Goal: Task Accomplishment & Management: Use online tool/utility

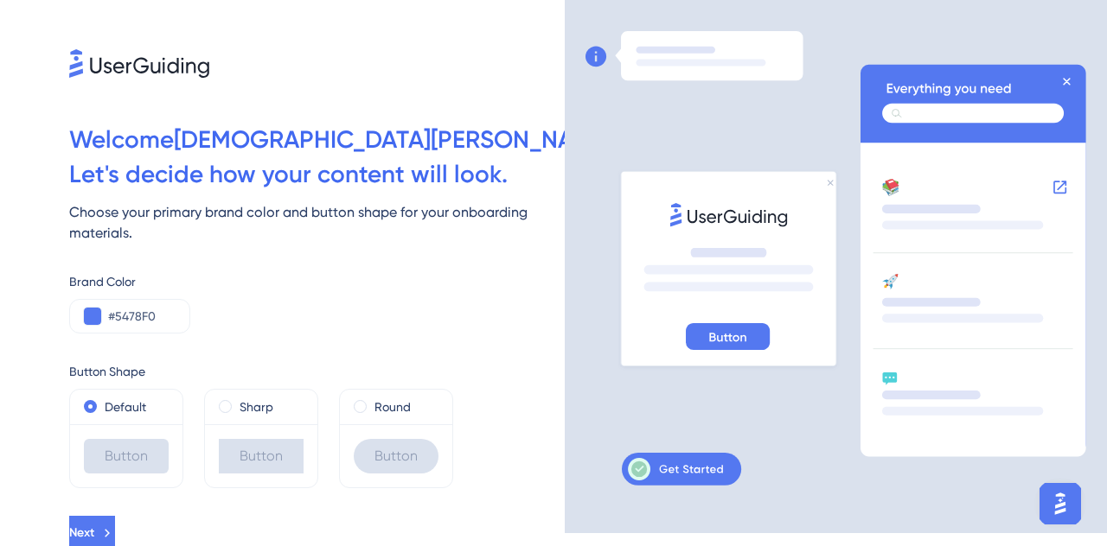
scroll to position [17, 0]
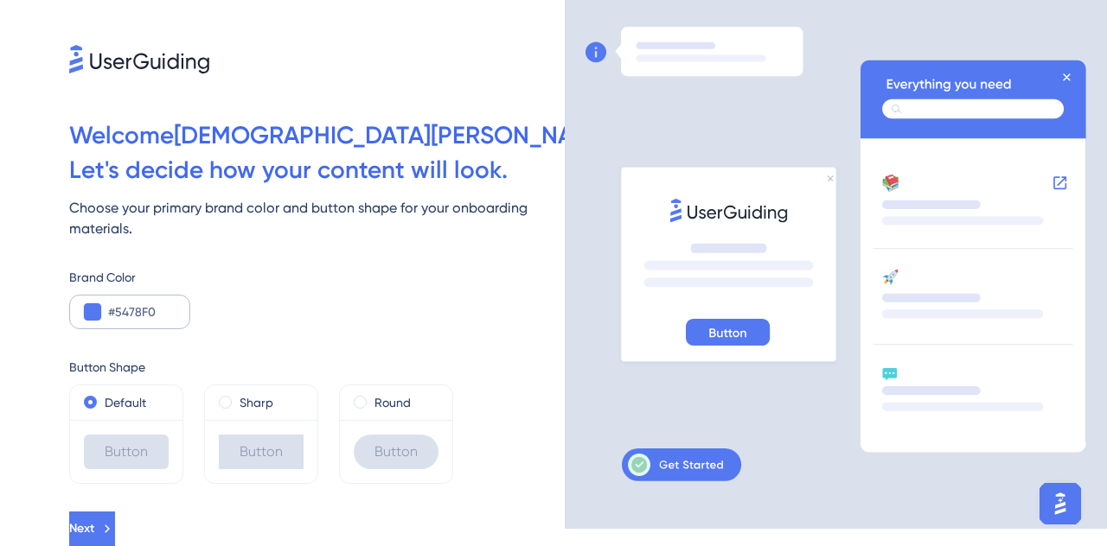
click at [105, 321] on div "#5478F0" at bounding box center [129, 312] width 121 height 35
click at [92, 320] on button at bounding box center [92, 311] width 17 height 17
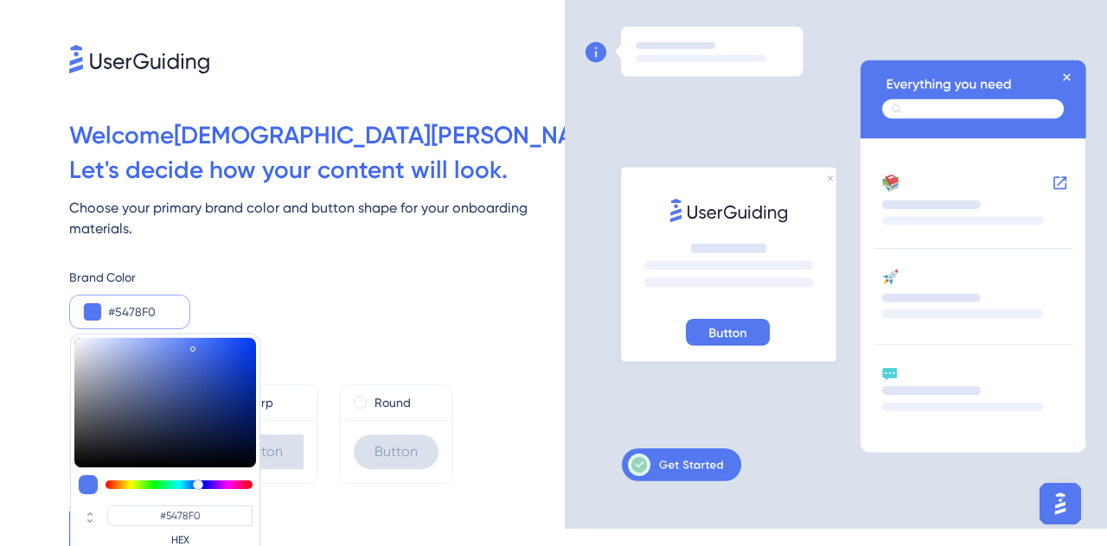
type input "#050d27"
type input "#050D27"
type input "#040c27"
type input "#040C27"
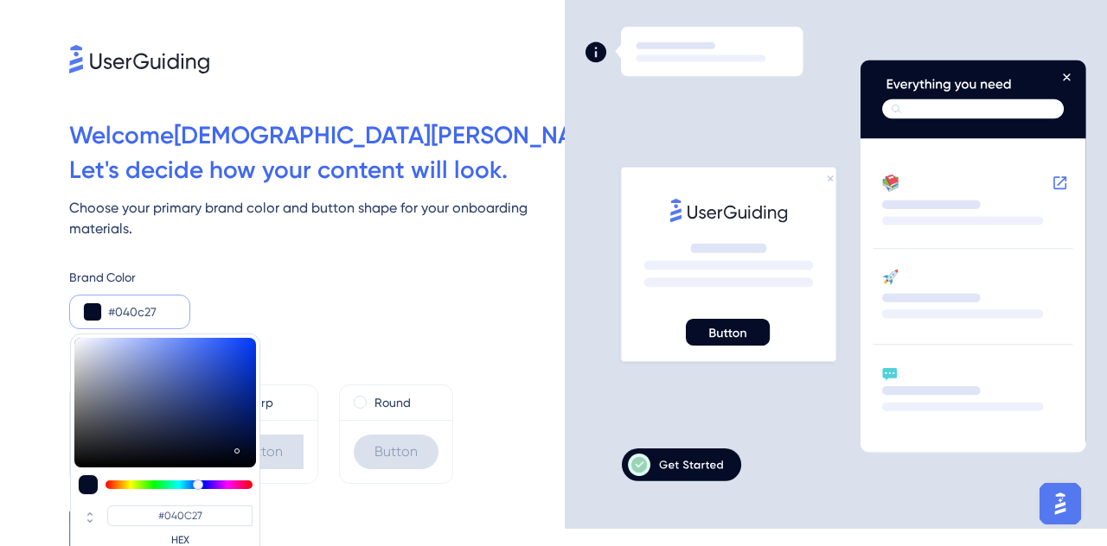
type input "#060d27"
type input "#060D27"
type input "#111730"
type input "#2d3142"
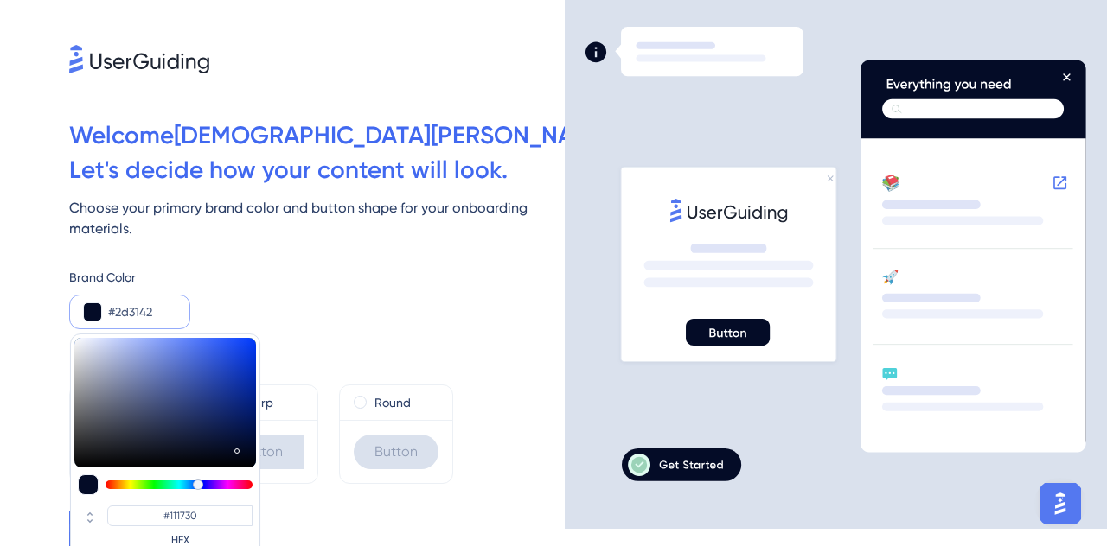
type input "#2D3142"
type input "#3b3f4e"
type input "#3B3F4E"
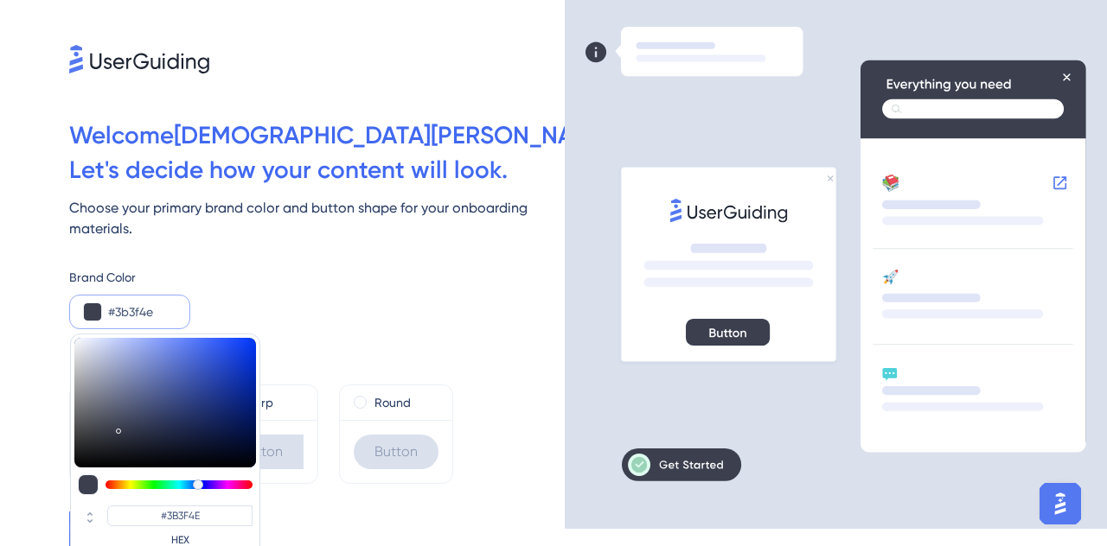
type input "#515666"
type input "#676d81"
type input "#676D81"
type input "#767d94"
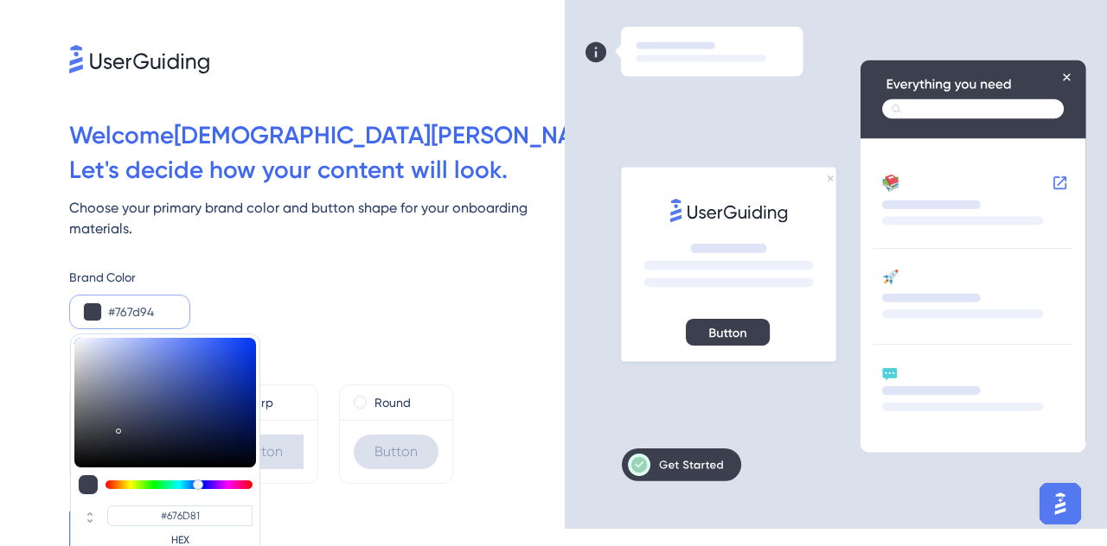
type input "#767D94"
type input "#7e87a5"
type input "#7E87A5"
type input "#7583b1"
type input "#7583B1"
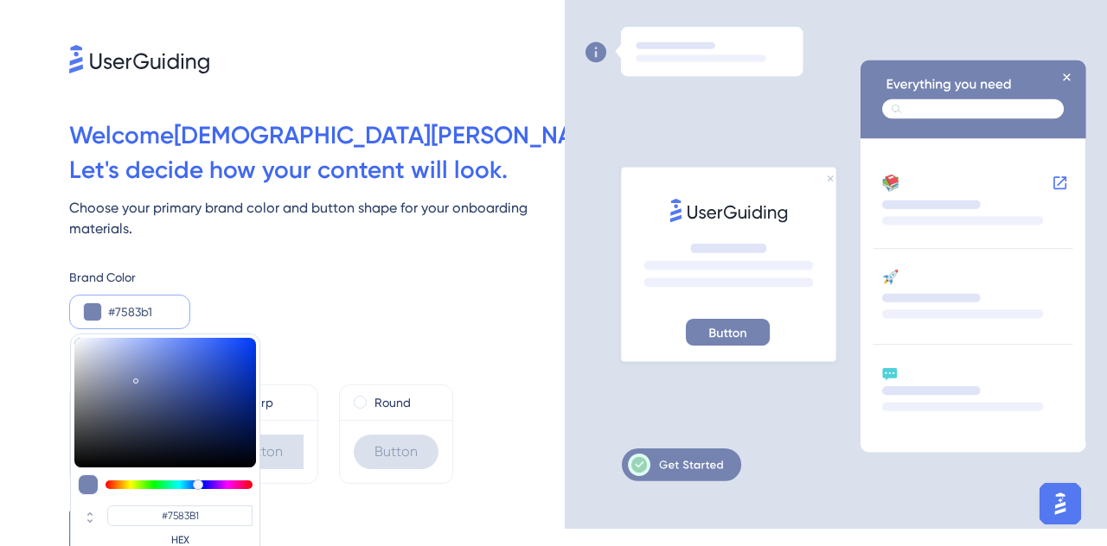
type input "#5b70b6"
type input "#5B70B6"
type input "#4f67b6"
type input "#4F67B6"
type input "#4b64b6"
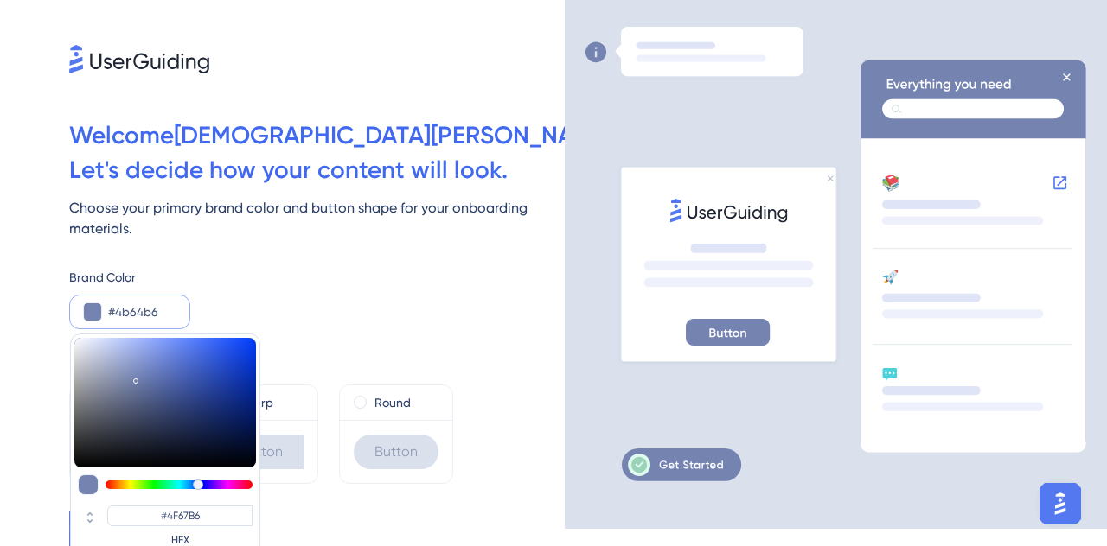
type input "#4B64B6"
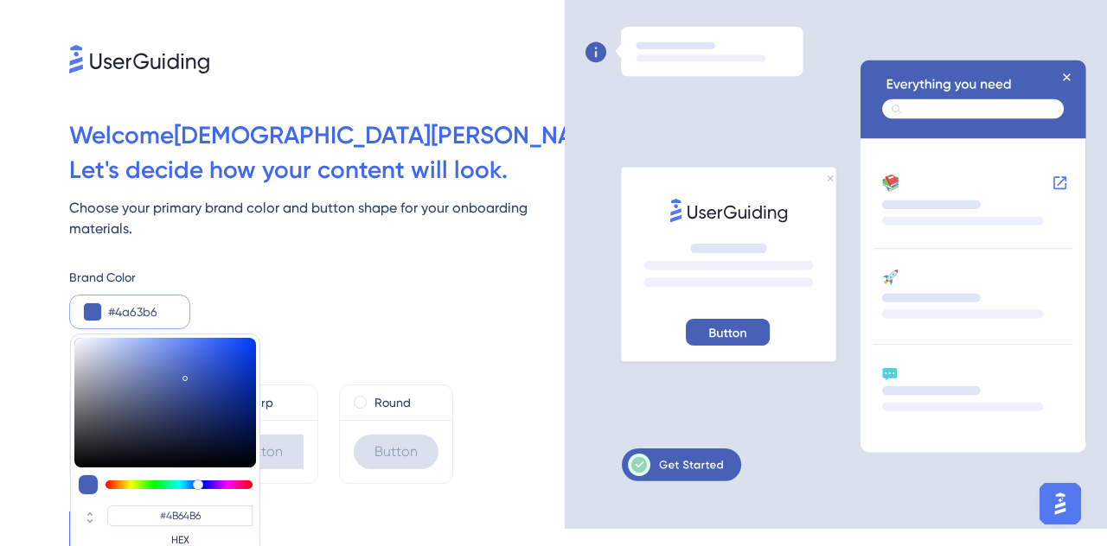
type input "#4761b6"
type input "#4761B6"
type input "#566bb1"
type input "#566BB1"
type input "#7482af"
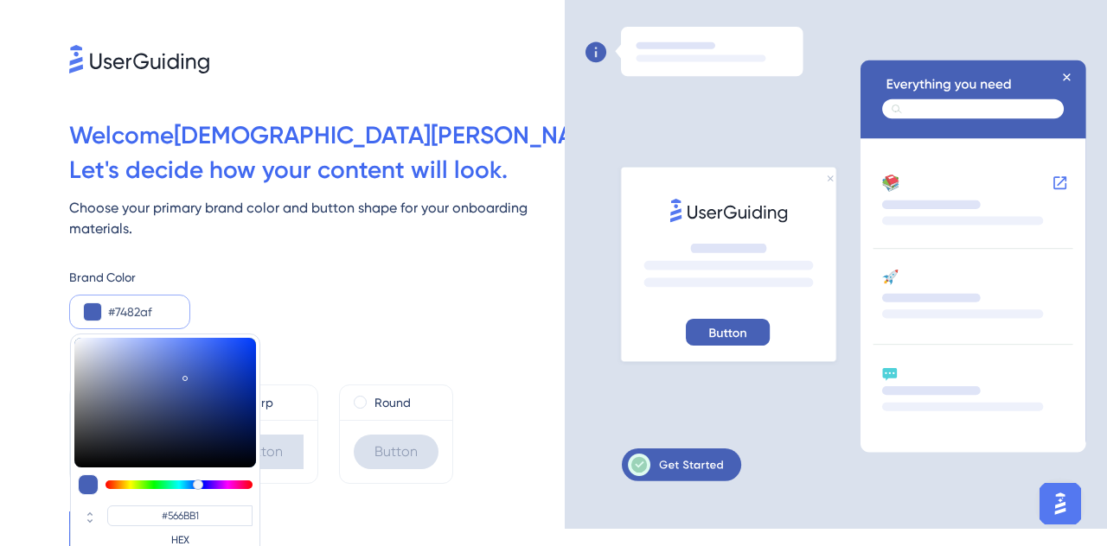
type input "#7482AF"
type input "#828cad"
type input "#828CAD"
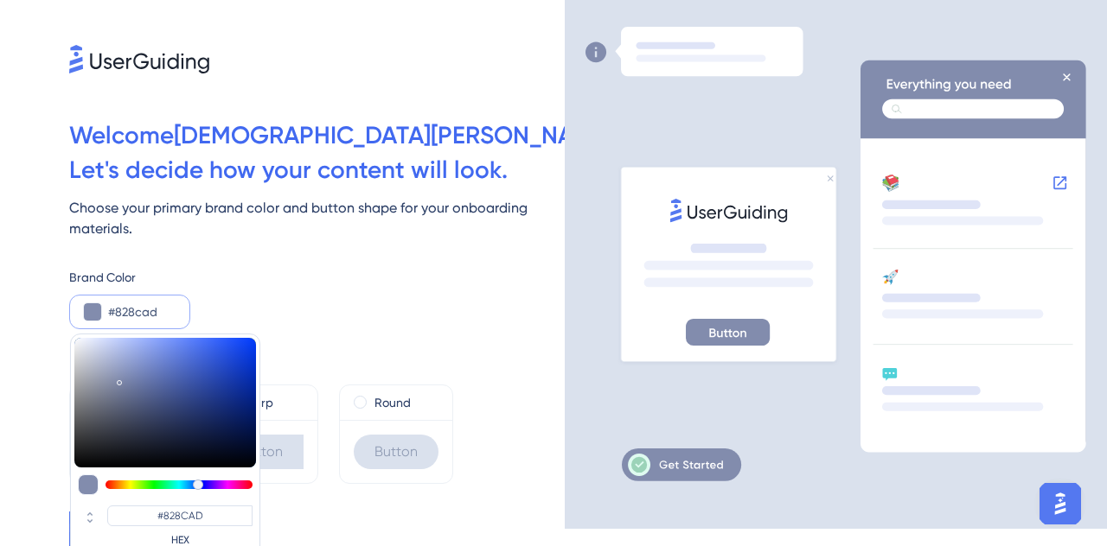
type input "#828cac"
type input "#828CAC"
type input "#848da8"
type input "#848DA8"
type input "#848da7"
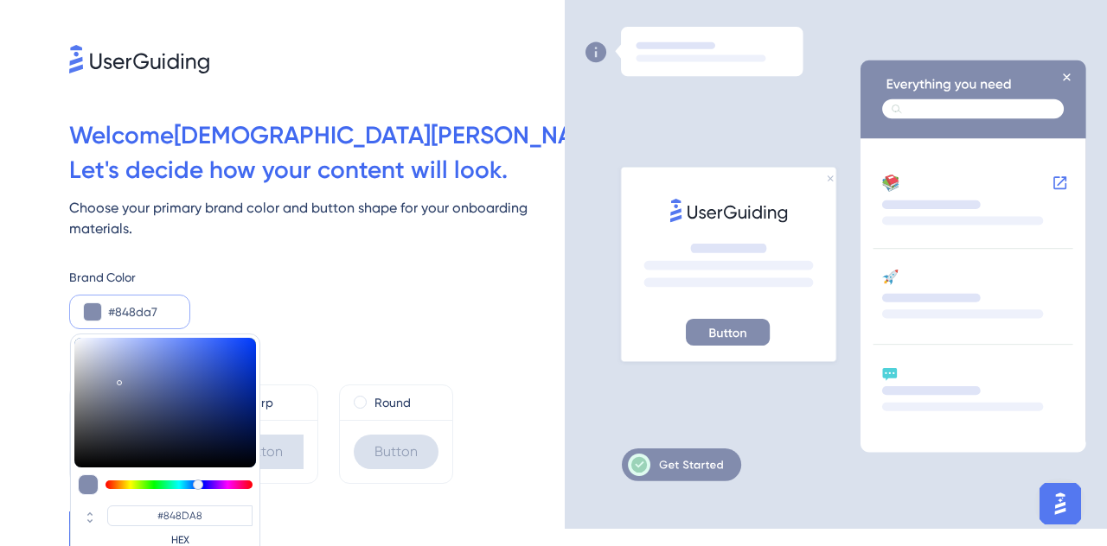
type input "#848DA7"
type input "#838aa0"
type input "#838AA0"
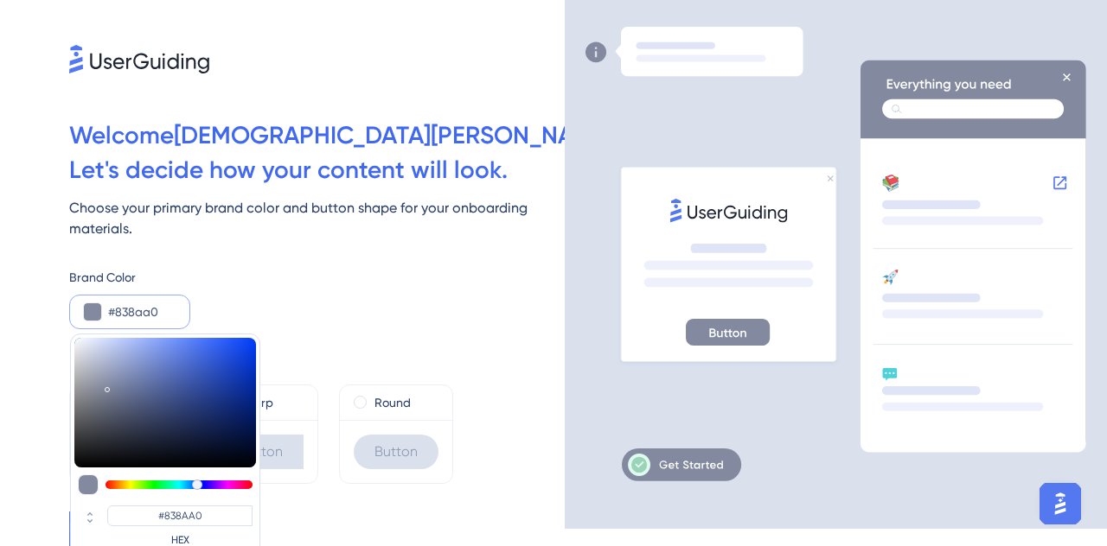
type input "#81889e"
type input "#81889E"
type input "#798094"
type input "#6a7081"
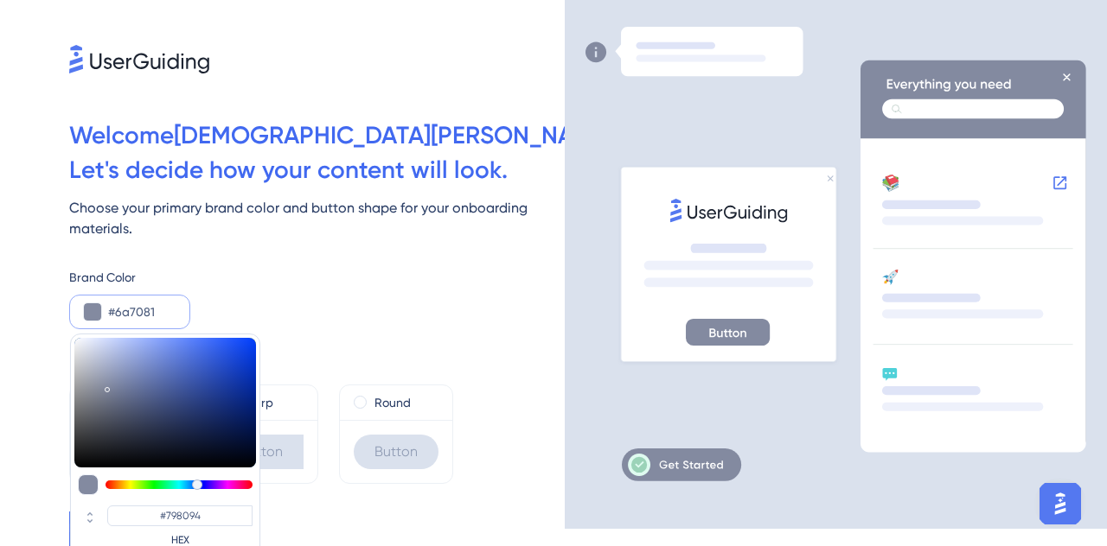
type input "#6A7081"
type input "#616779"
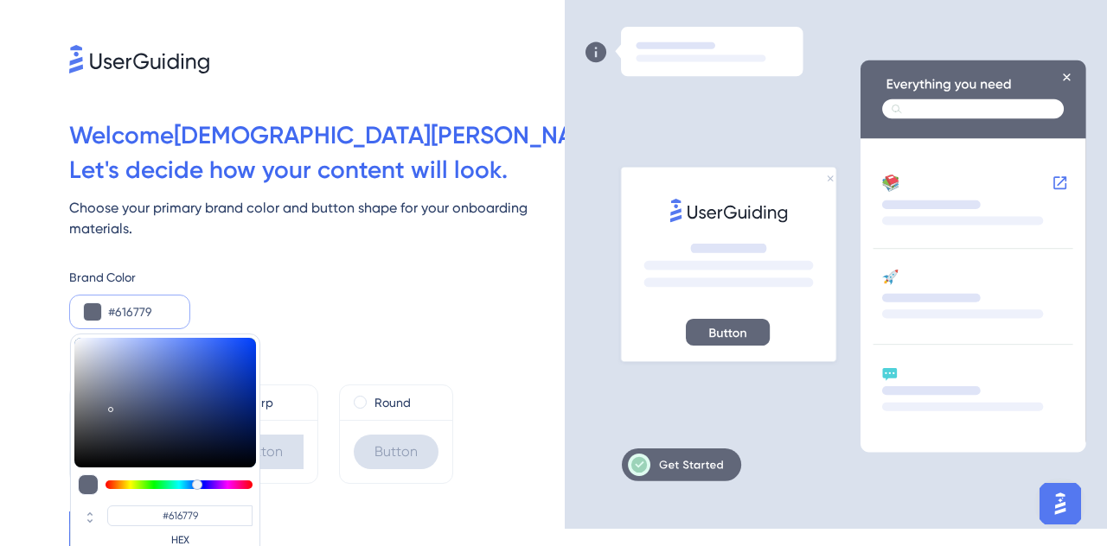
type input "#505872"
type input "#3b4770"
type input "#3B4770"
type input "#33416e"
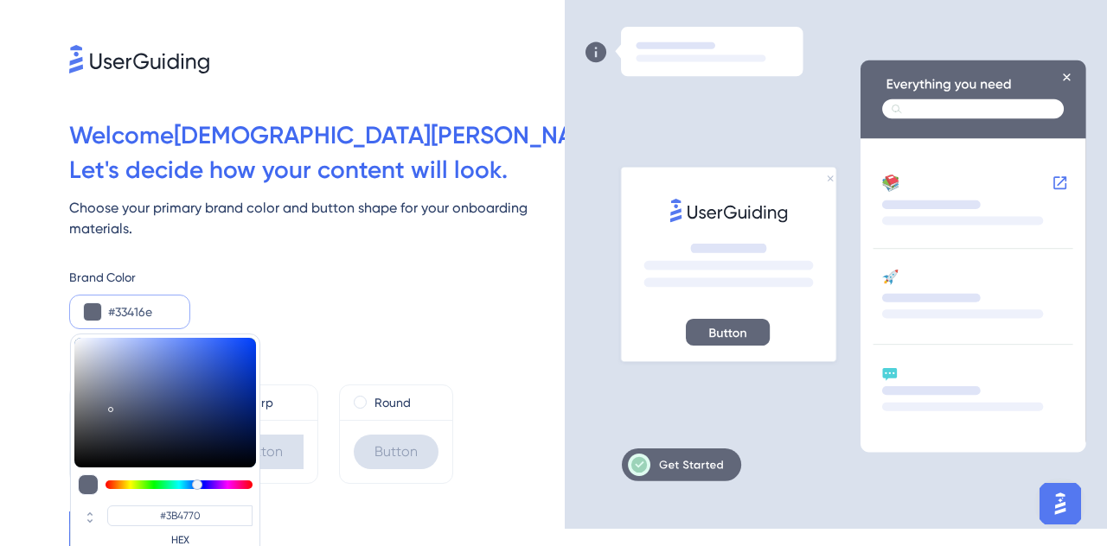
type input "#33416E"
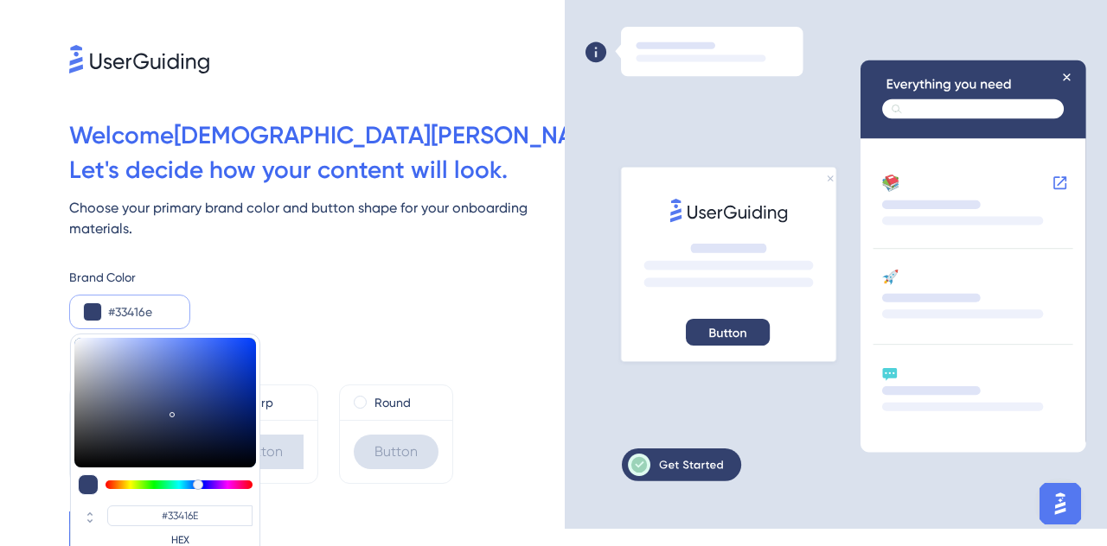
type input "#2f3d69"
type input "#2F3D69"
type input "#2d3b68"
type input "#2D3B68"
type input "#303c64"
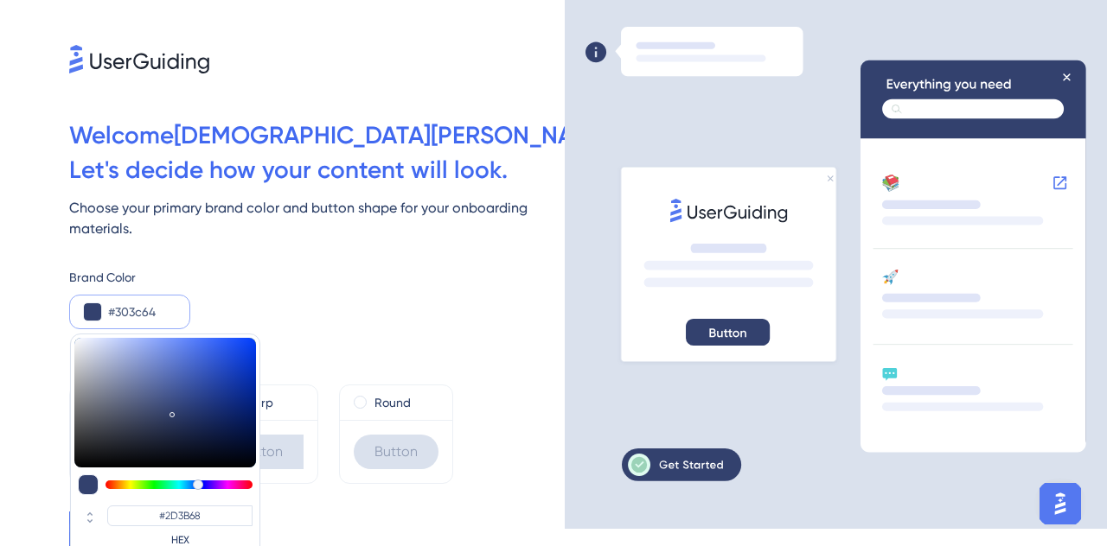
type input "#303C64"
type input "#3a4363"
type input "#3A4363"
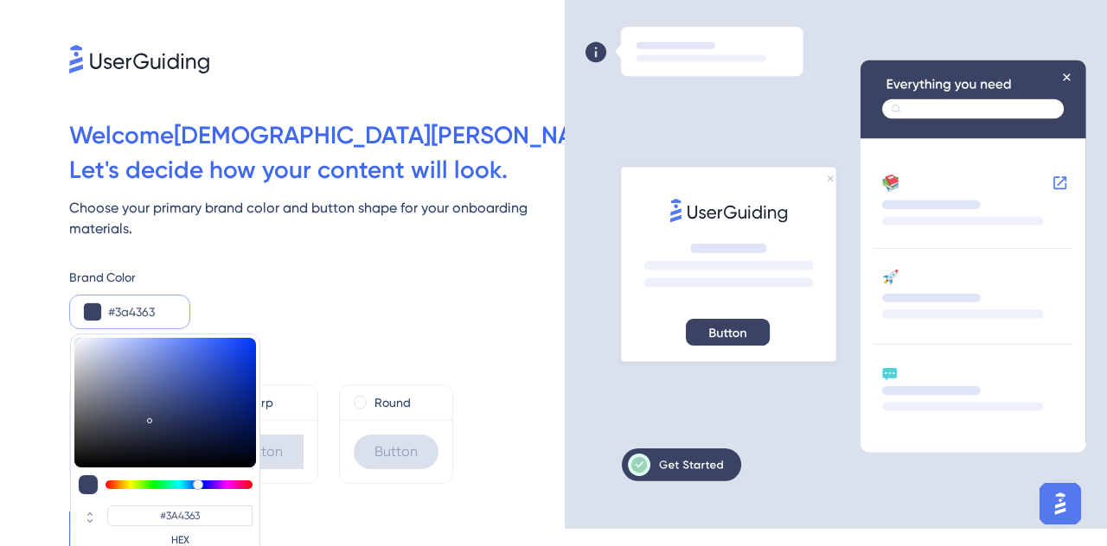
type input "#464c63"
type input "#464C63"
type input "#4a4f63"
type input "#4A4F63"
type input "#4f5468"
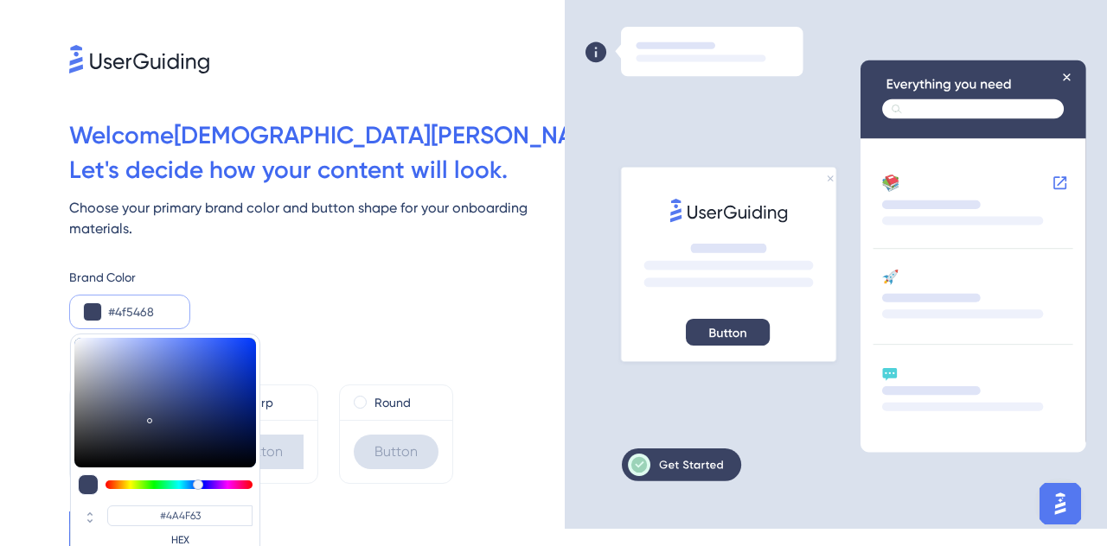
type input "#4F5468"
type input "#565b6d"
type input "#565B6D"
type input "#5a5f70"
type input "#5A5F70"
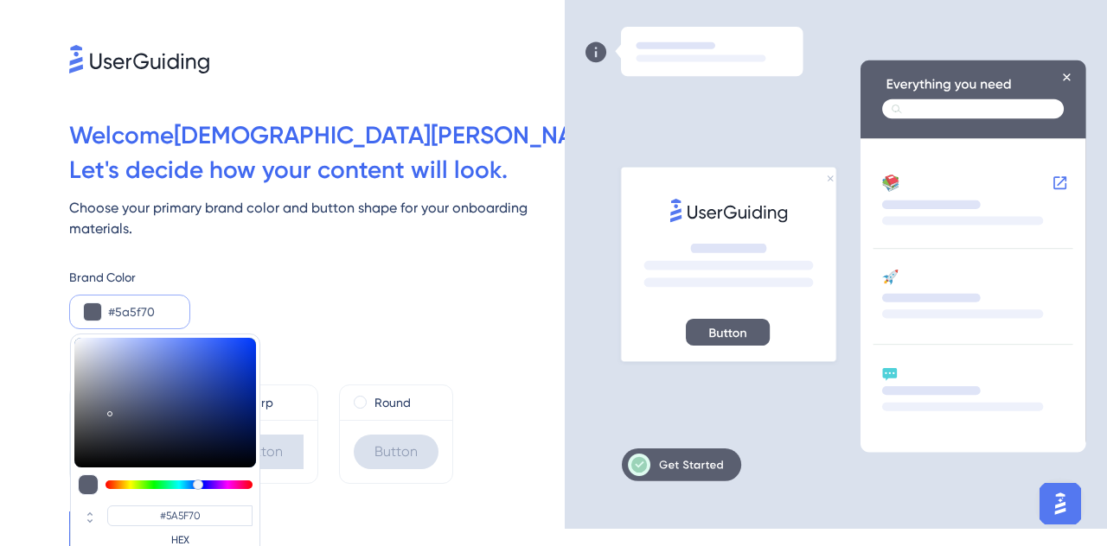
type input "#616677"
type input "#686d7e"
type input "#686D7E"
type input "#757a8a"
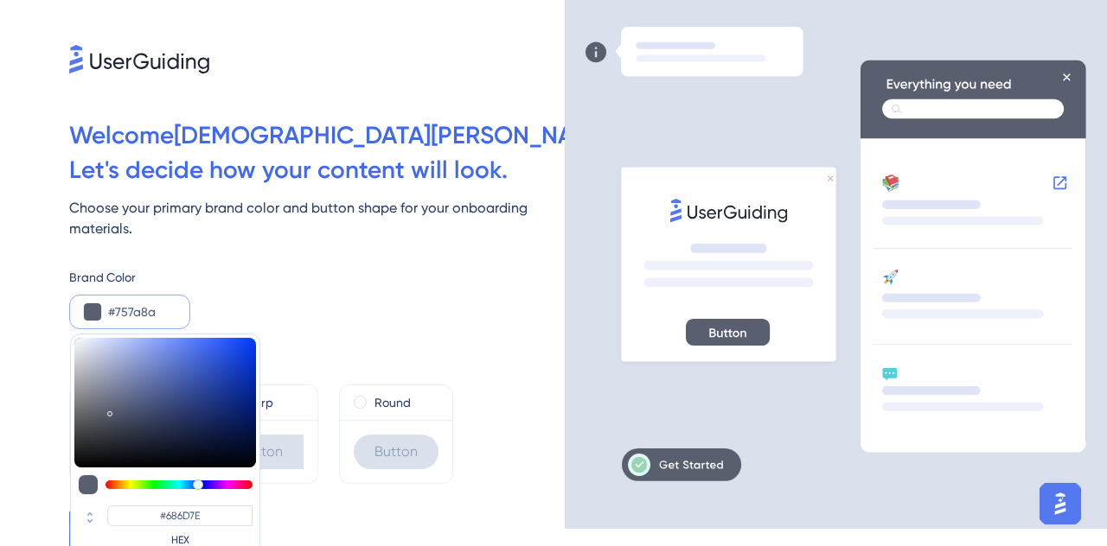
type input "#757A8A"
type input "#7d8292"
type input "#7D8292"
type input "#828696"
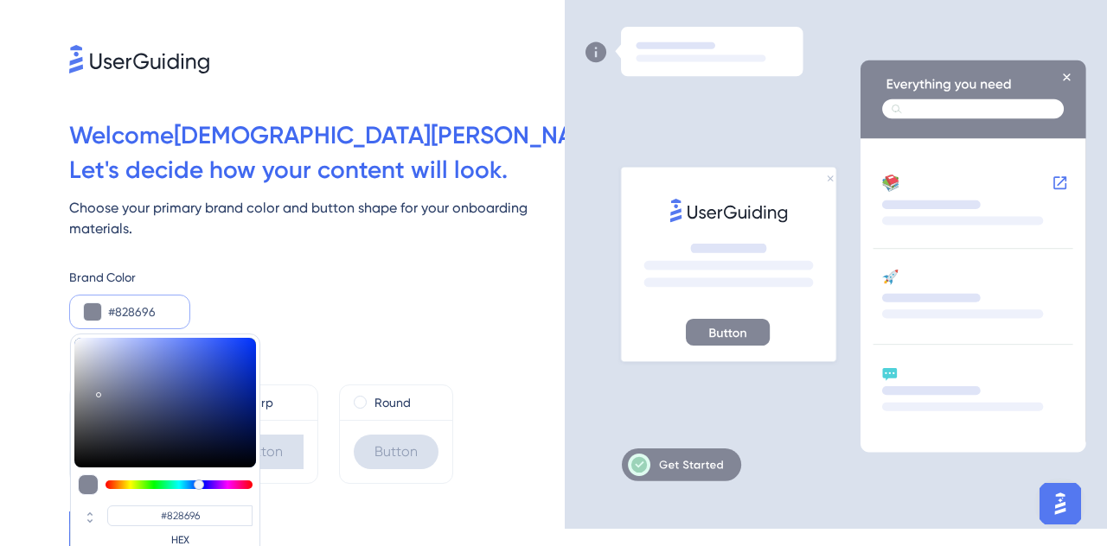
type input "#838797"
type input "#8c90a1"
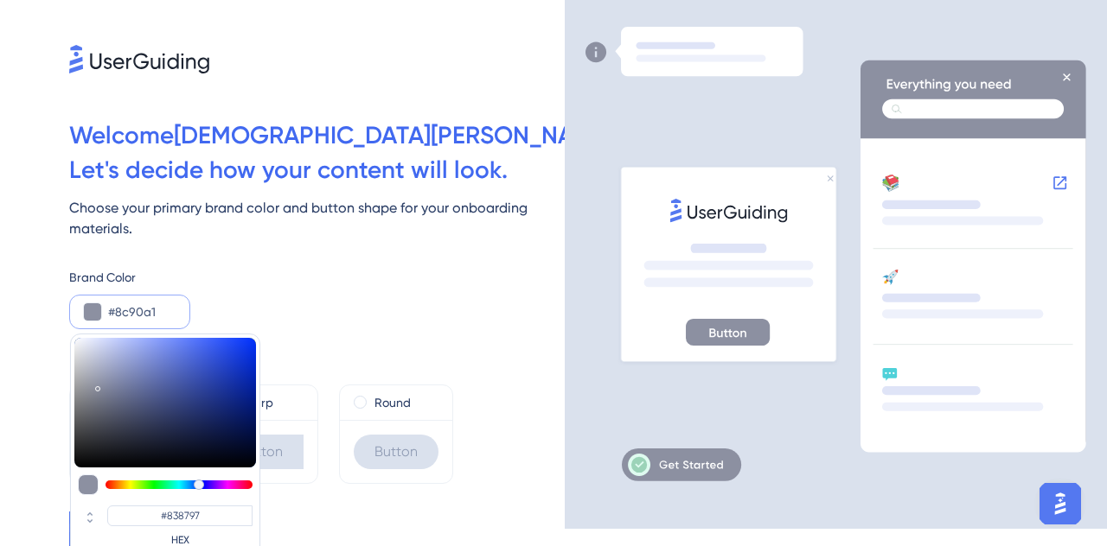
type input "#8C90A1"
type input "#9398aa"
type input "#9398AA"
type input "#a1a7bb"
type input "#A1A7BB"
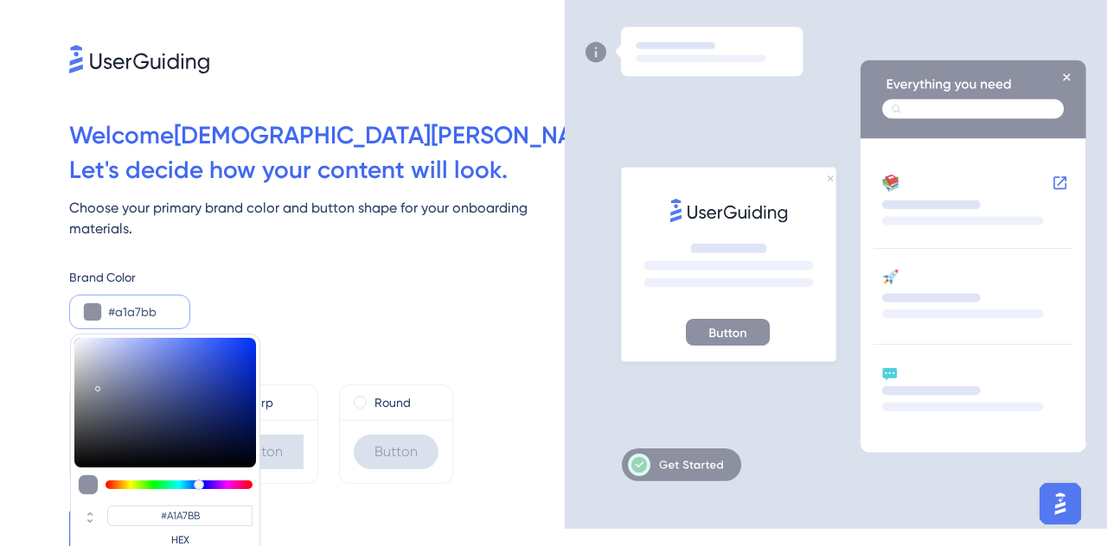
type input "#a5abc0"
type input "#A5ABC0"
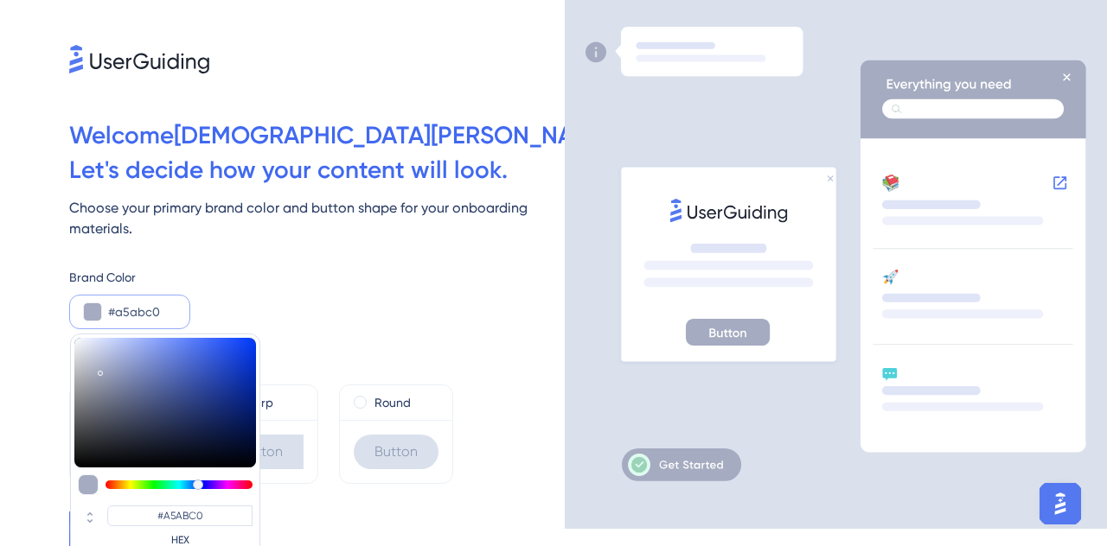
type input "#a6acc2"
type input "#A6ACC2"
type input "#abb1c7"
type input "#ABB1C7"
type input "#adb3c9"
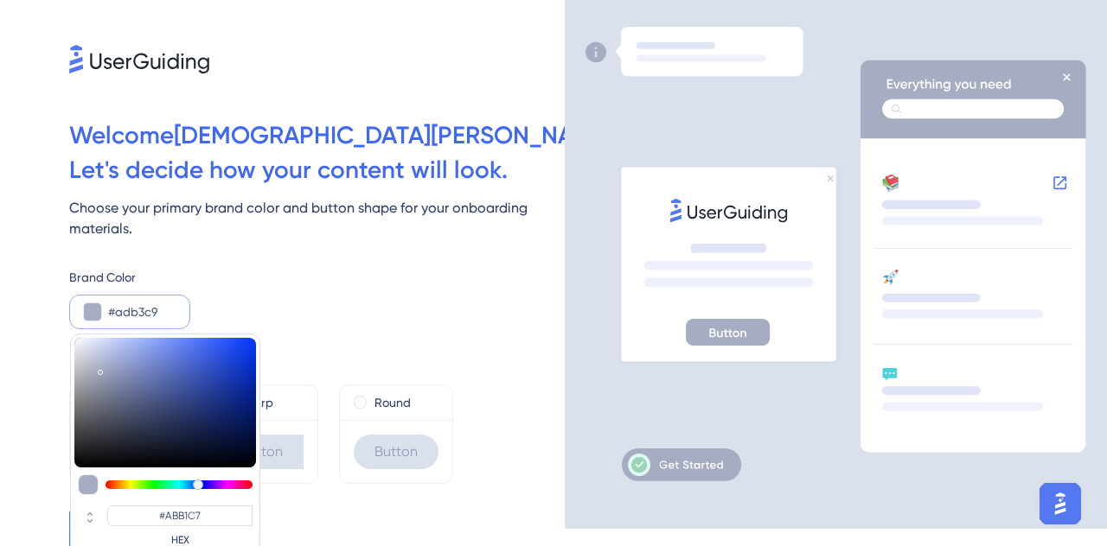
type input "#ADB3C9"
type input "#a5adcc"
type input "#A5ADCC"
type input "#8694cc"
type input "#8694CC"
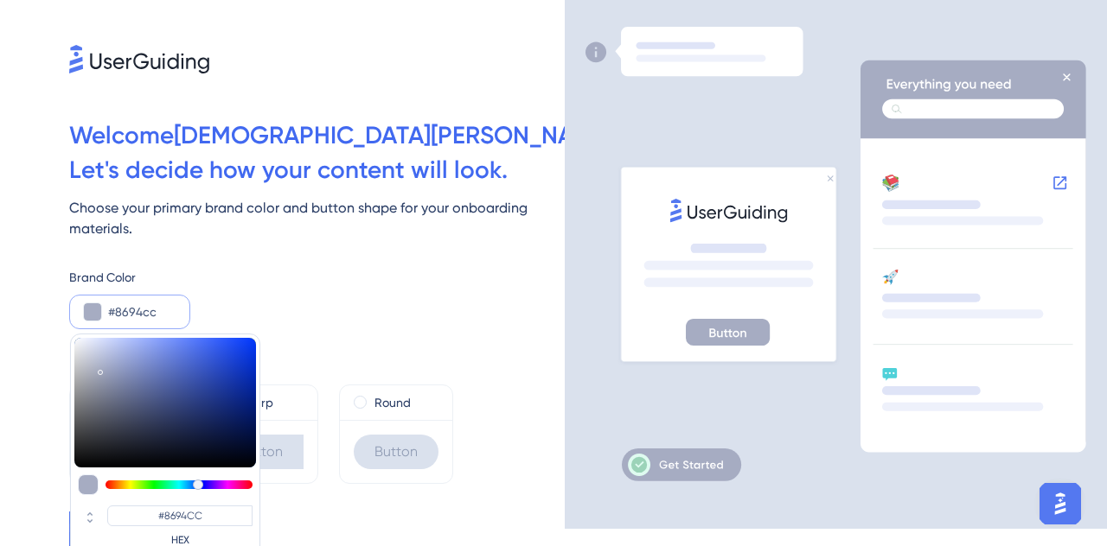
type input "#687bc5"
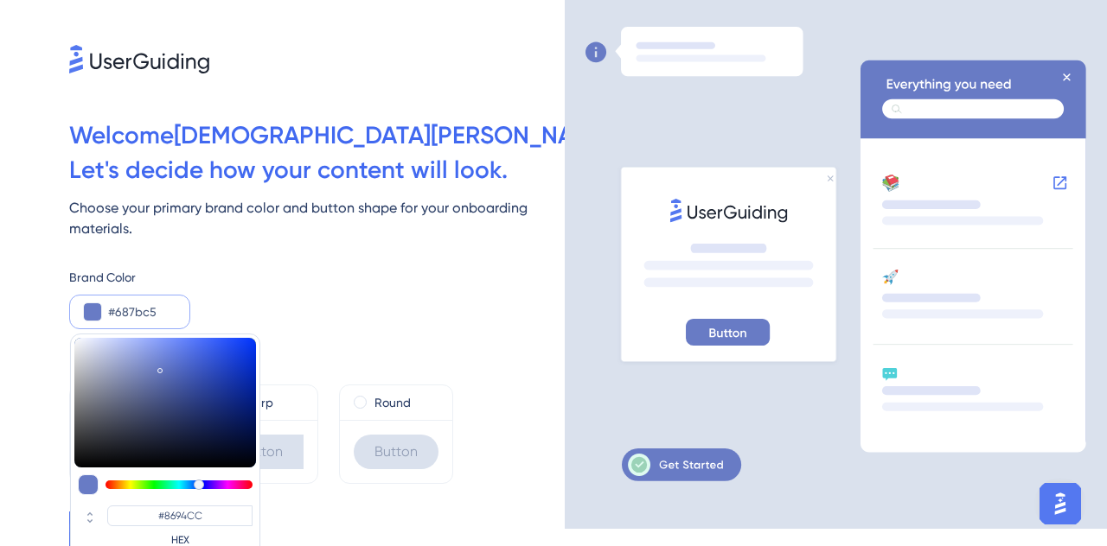
type input "#687BC5"
type input "#677ac5"
type input "#677AC5"
type input "#667ac5"
type input "#667AC5"
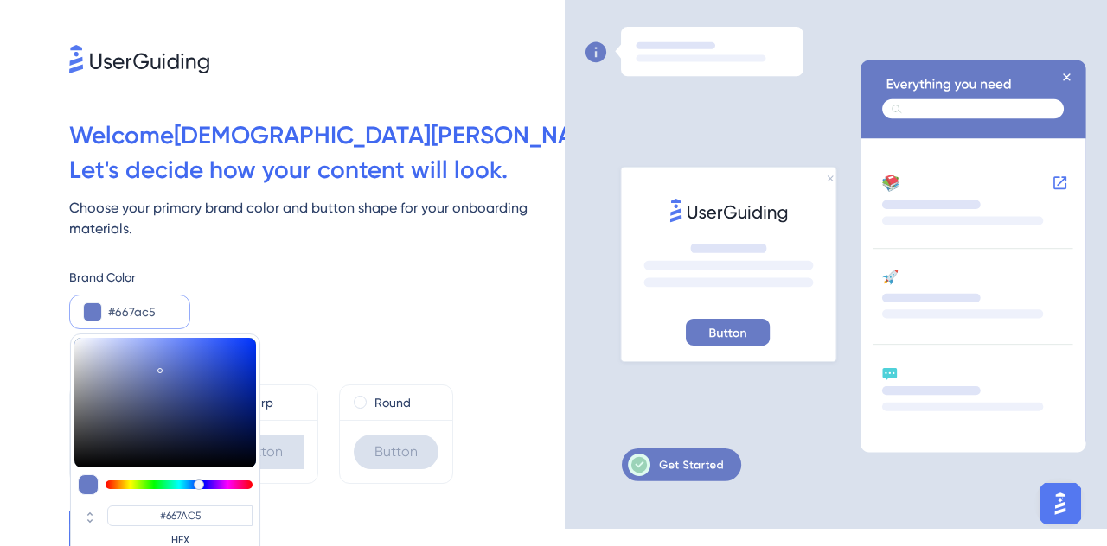
type input "#566ab8"
type input "#566AB8"
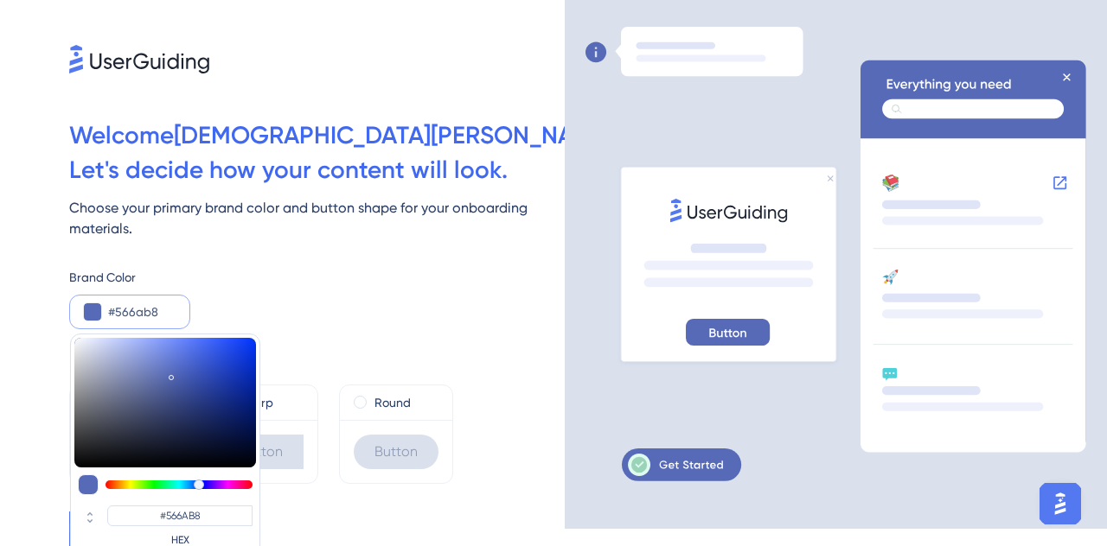
type input "#495eb1"
type input "#495EB1"
type input "#4459ac"
type input "#4459AC"
type input "#4157ac"
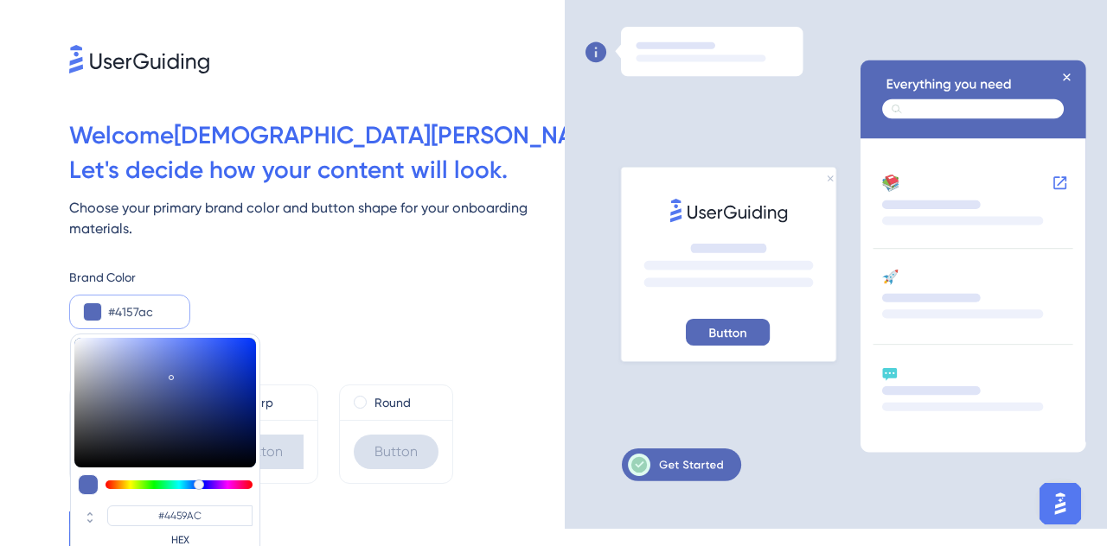
type input "#4157AC"
type input "#3d53a8"
type input "#3D53A8"
type input "#364da5"
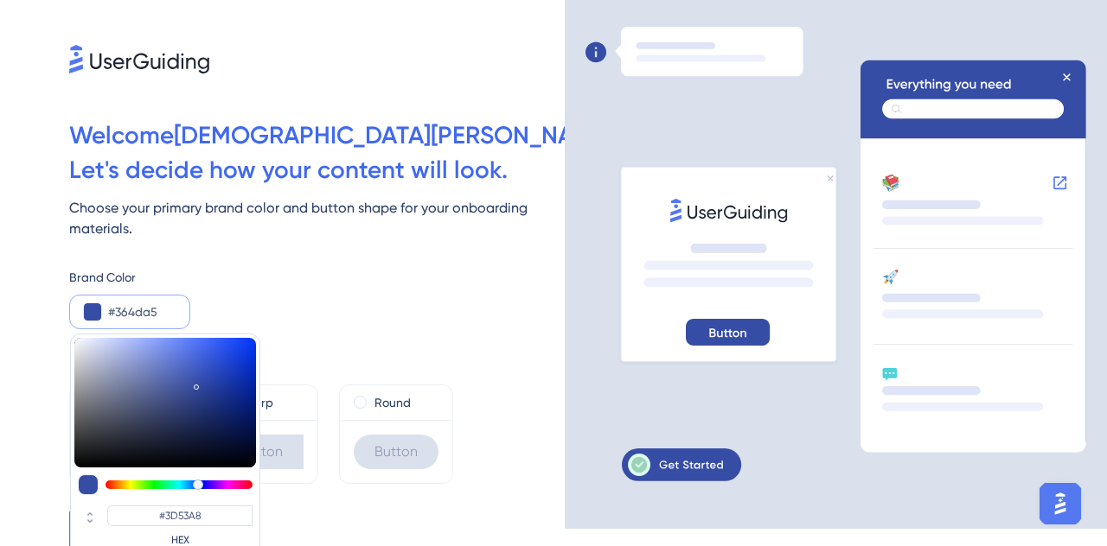
type input "#364DA5"
type input "#3148a1"
type input "#3148A1"
type input "#2f469e"
type input "#2F469E"
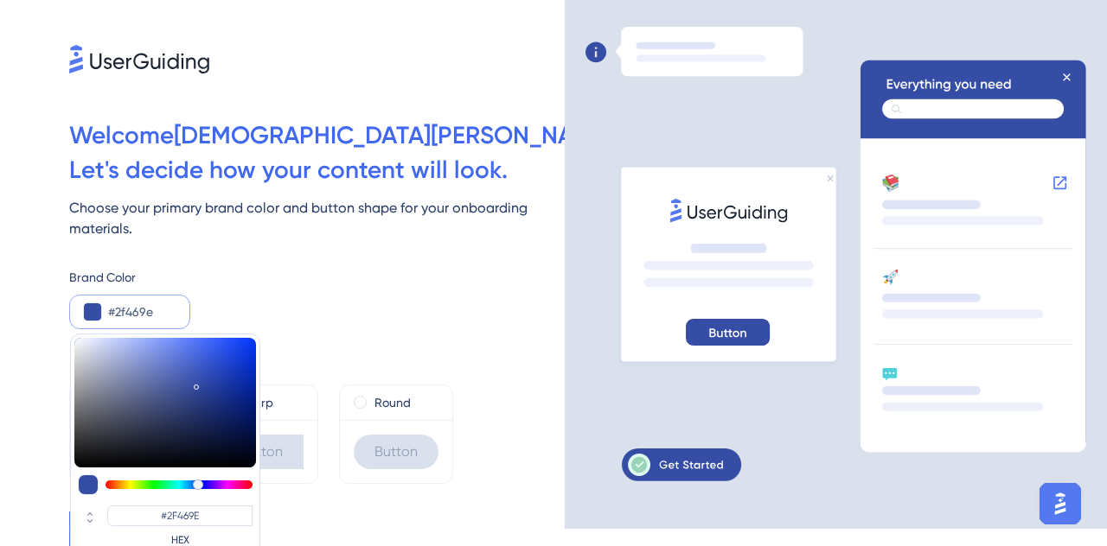
type input "#2b4299"
type input "#2B4299"
type input "#293f96"
type input "#293F96"
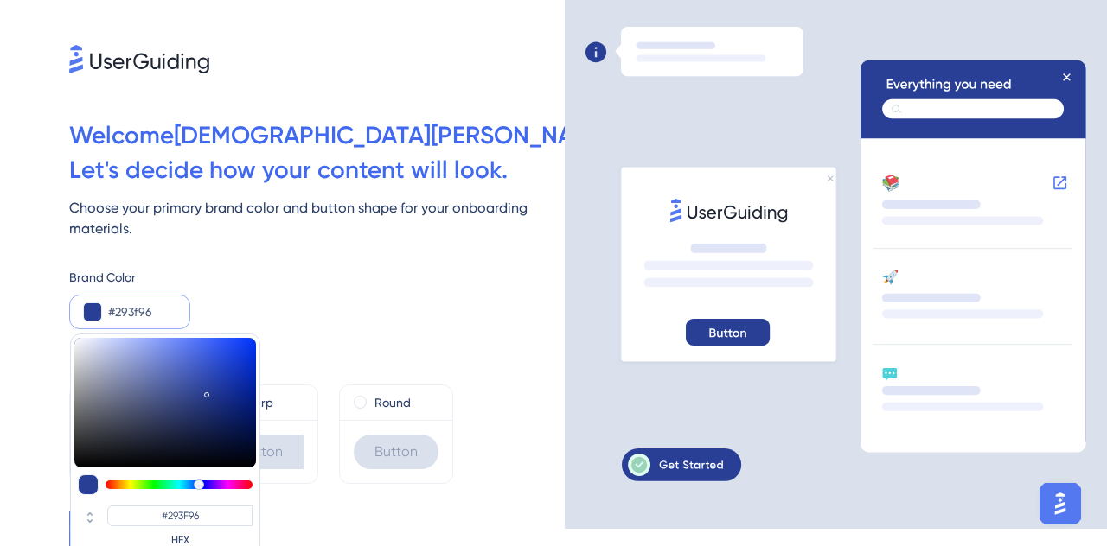
type input "#253b8f"
type input "#253B8F"
type input "#223788"
type input "#1c2f79"
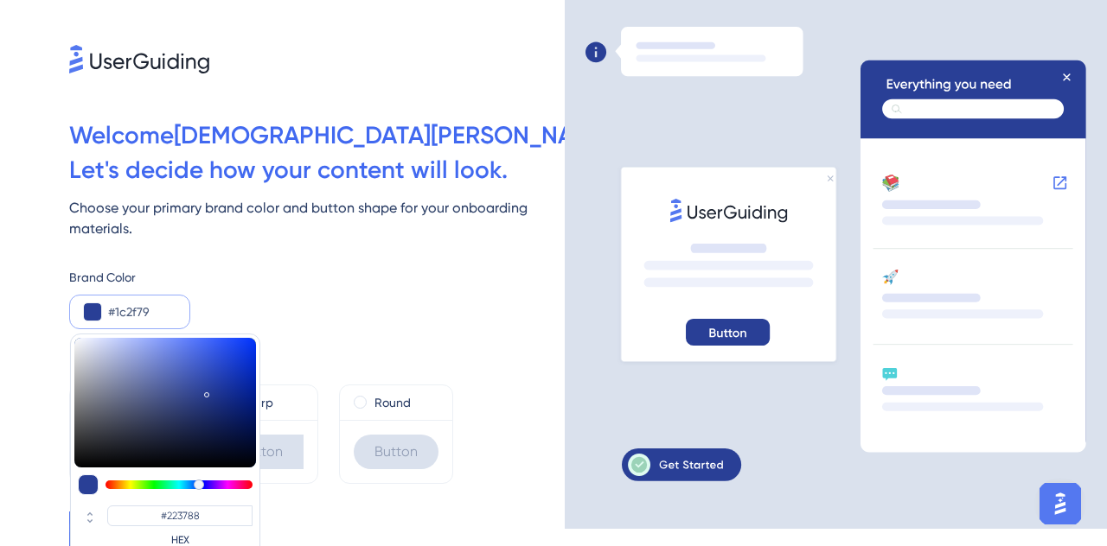
type input "#1C2F79"
type input "#18296d"
type input "#18296D"
type input "#12225f"
type input "#12225F"
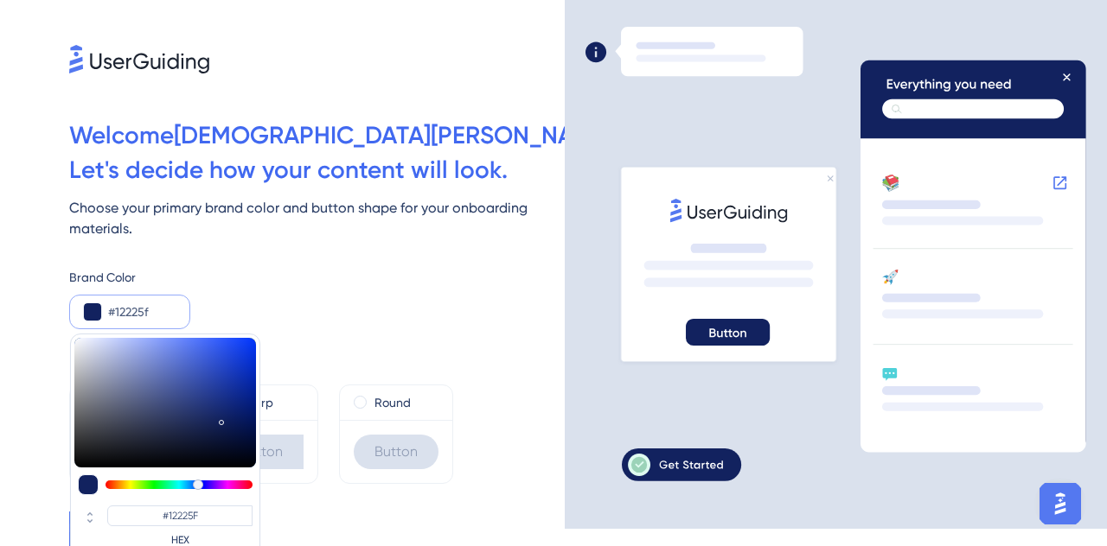
type input "#0e1c52"
type input "#0E1C52"
type input "#0b1746"
type input "#0B1746"
type input "#060e2e"
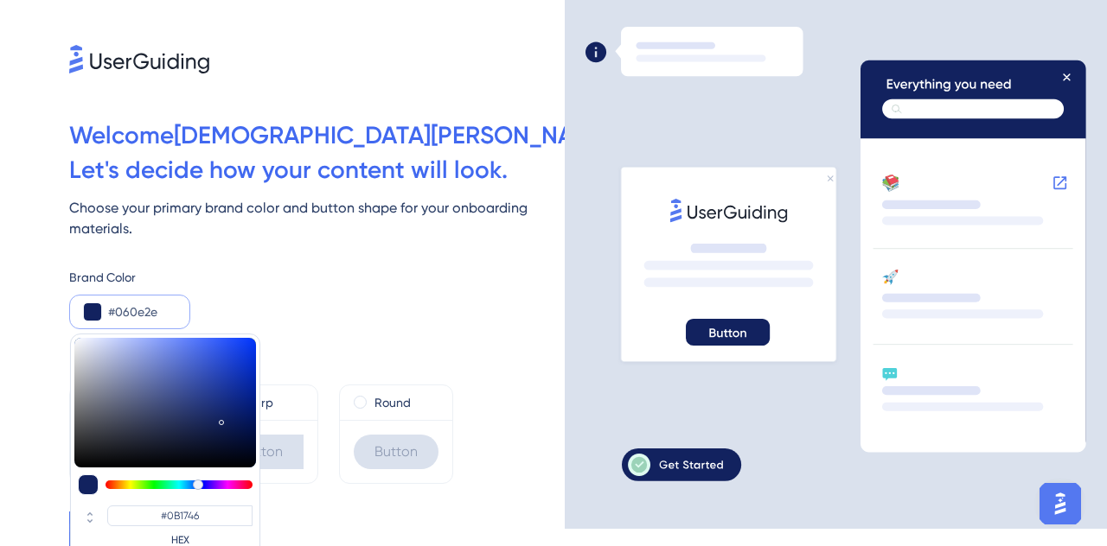
type input "#060E2E"
type input "#04091f"
type input "#04091F"
type input "#030718"
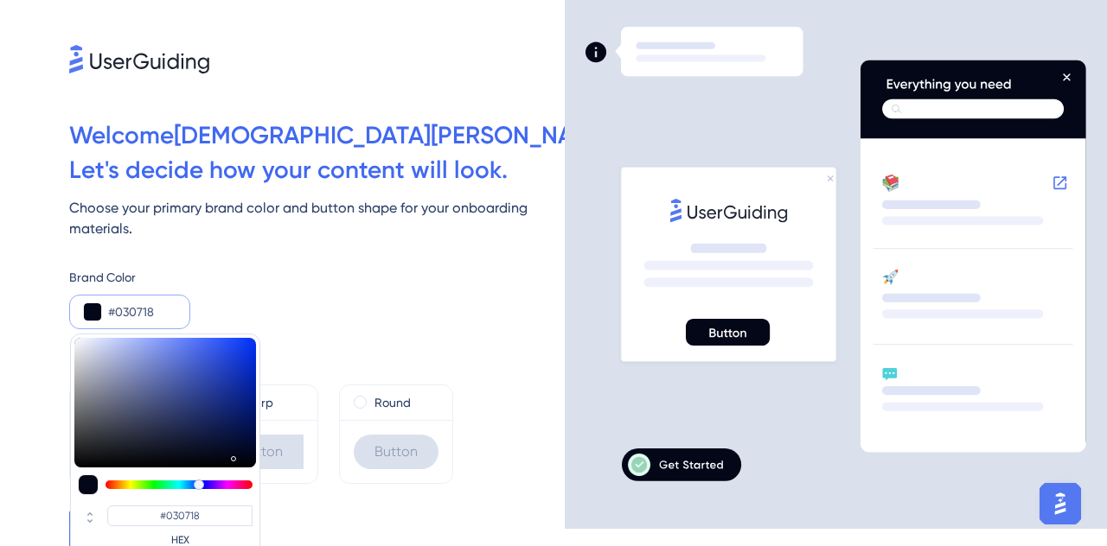
type input "#020513"
type input "#020511"
type input "#02040f"
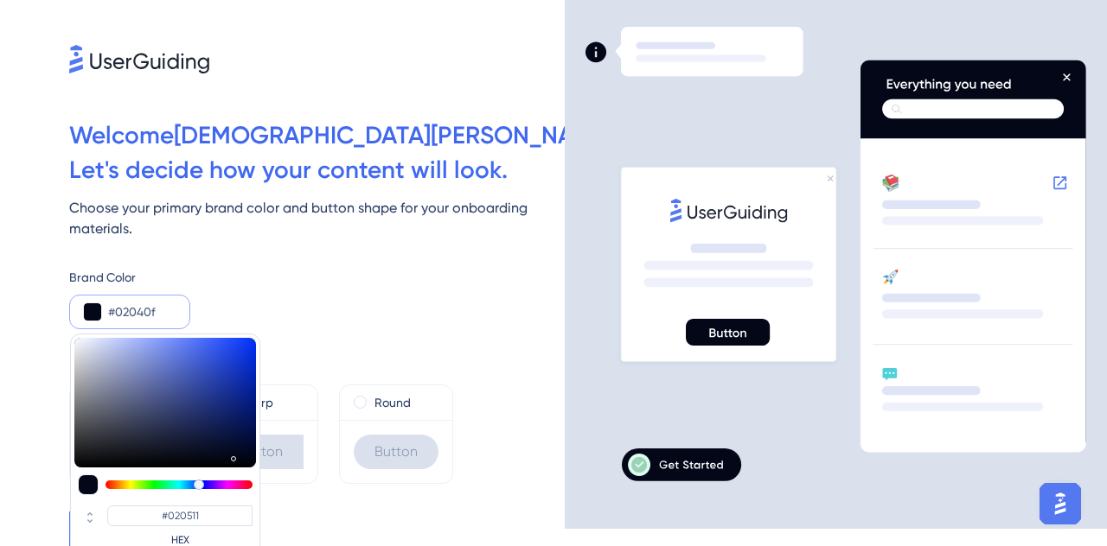
type input "#02040F"
type input "#01030e"
type input "#01030E"
type input "#010208"
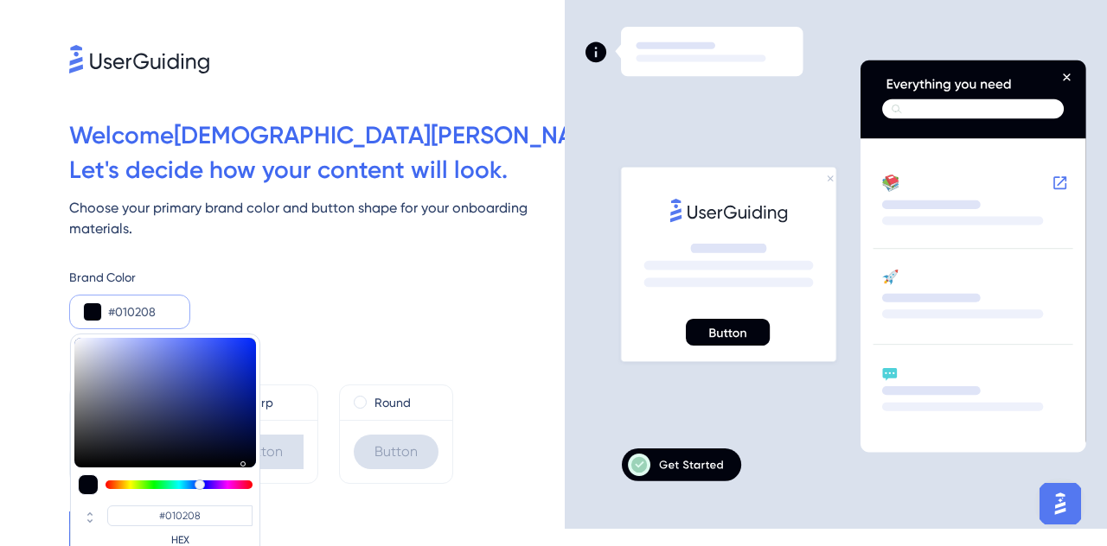
type input "#000002"
type input "#000000"
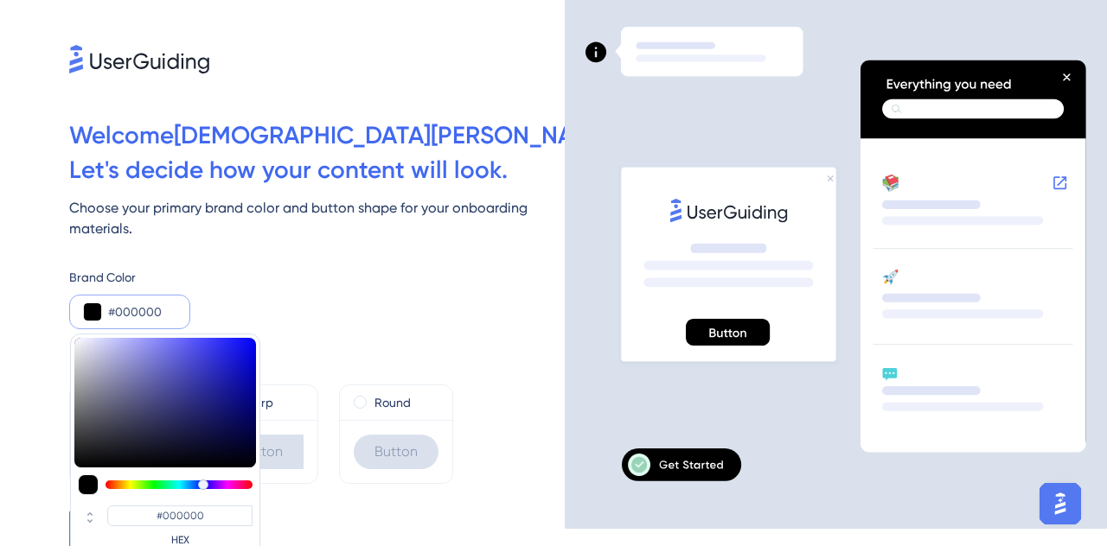
type input "#252525"
type input "#000033"
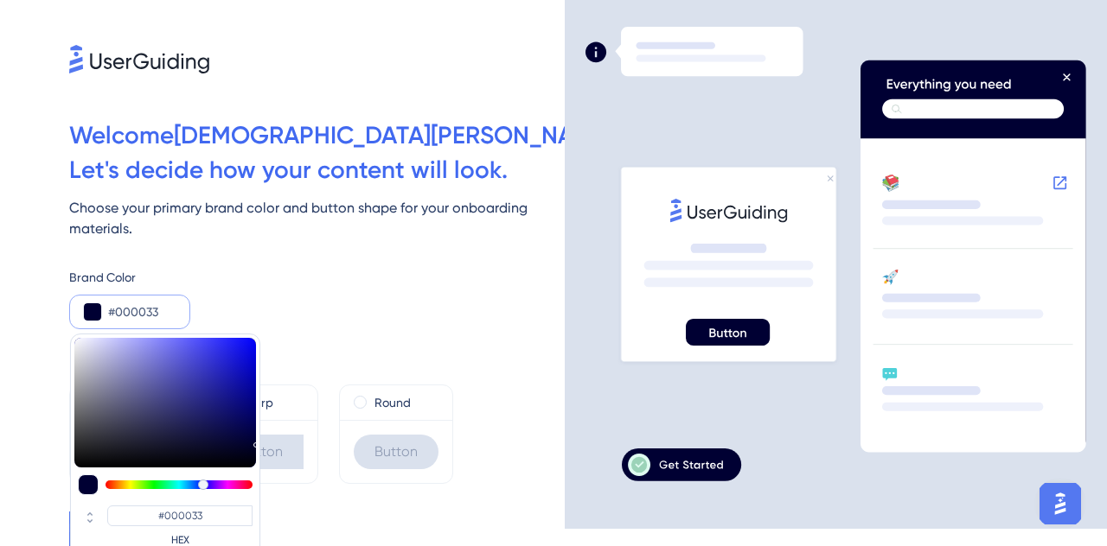
type input "#000035"
type input "#0a0a31"
type input "#0A0A31"
type input "#0c0c2c"
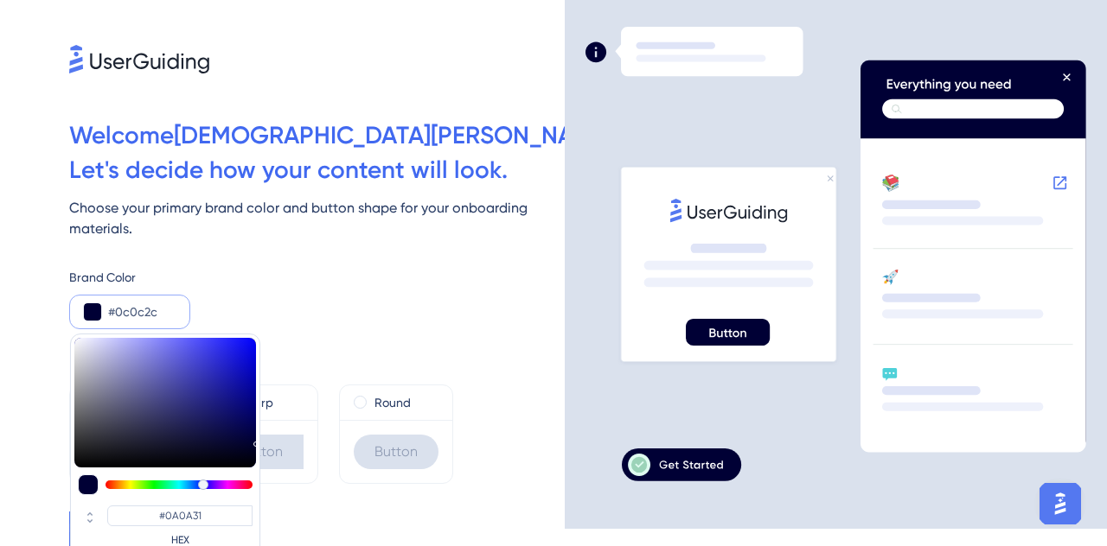
type input "#0C0C2C"
type input "#0c0c29"
type input "#0C0C29"
type input "#0c0c27"
type input "#0C0C27"
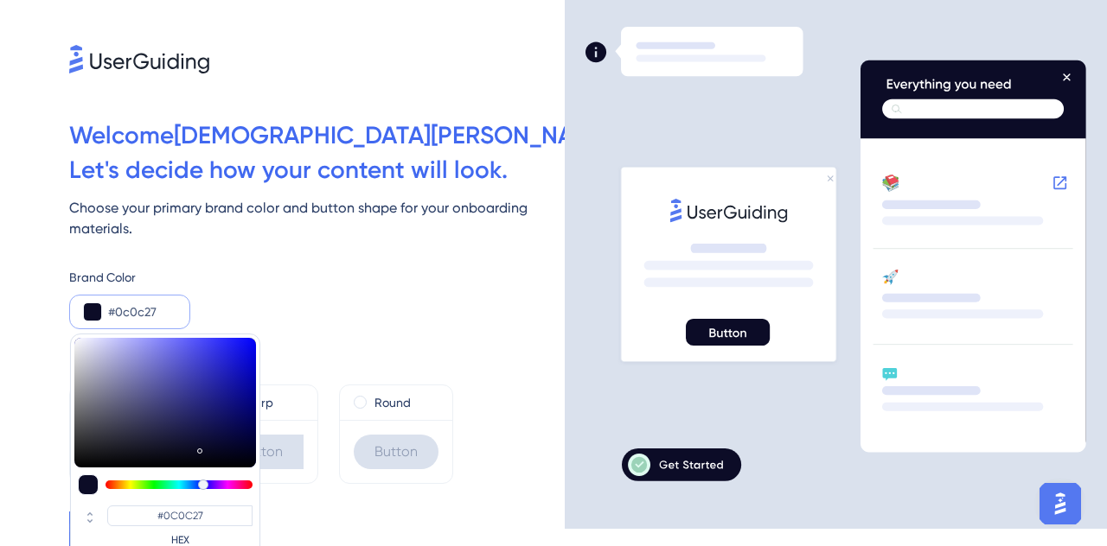
type input "#0d0d27"
type input "#0D0D27"
type input "#0f0f27"
type input "#0F0F27"
type input "#101027"
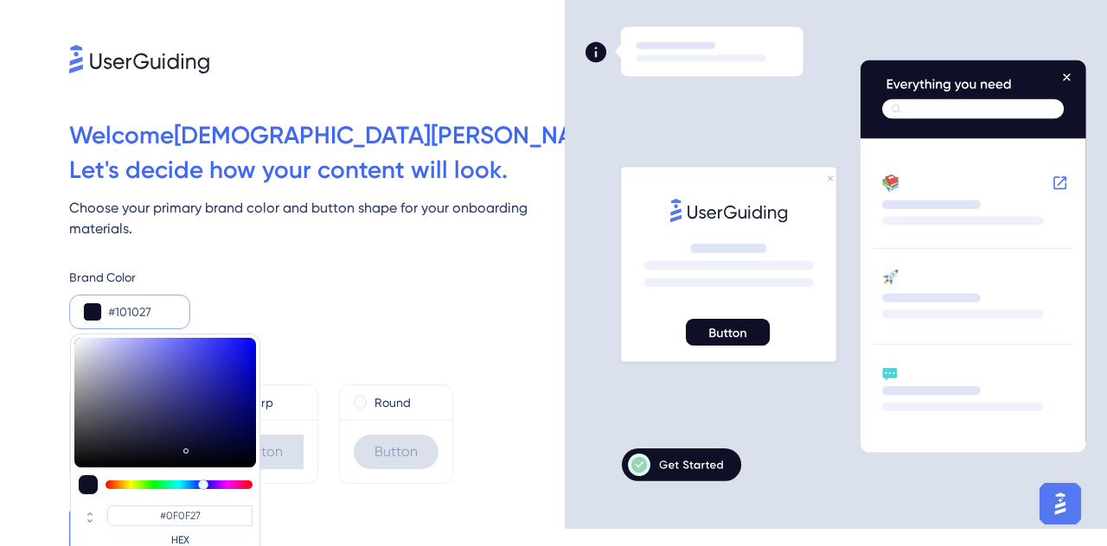
type input "#101027"
type input "#0f0f27"
type input "#0F0F27"
type input "#0e0e27"
type input "#0E0E27"
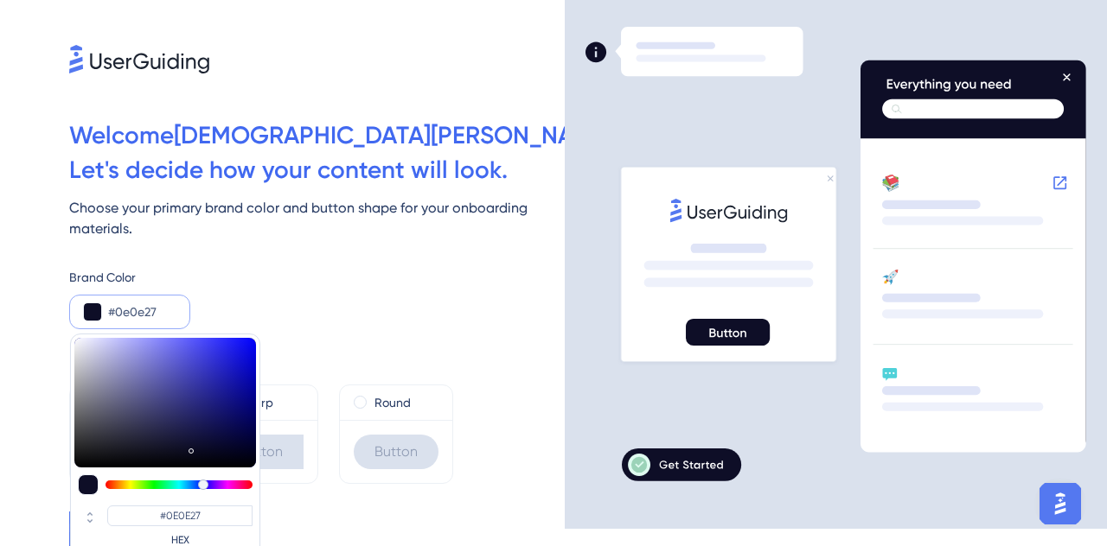
type input "#0e0e25"
type input "#0E0E25"
type input "#0f0f24"
type input "#0F0F24"
type input "#101024"
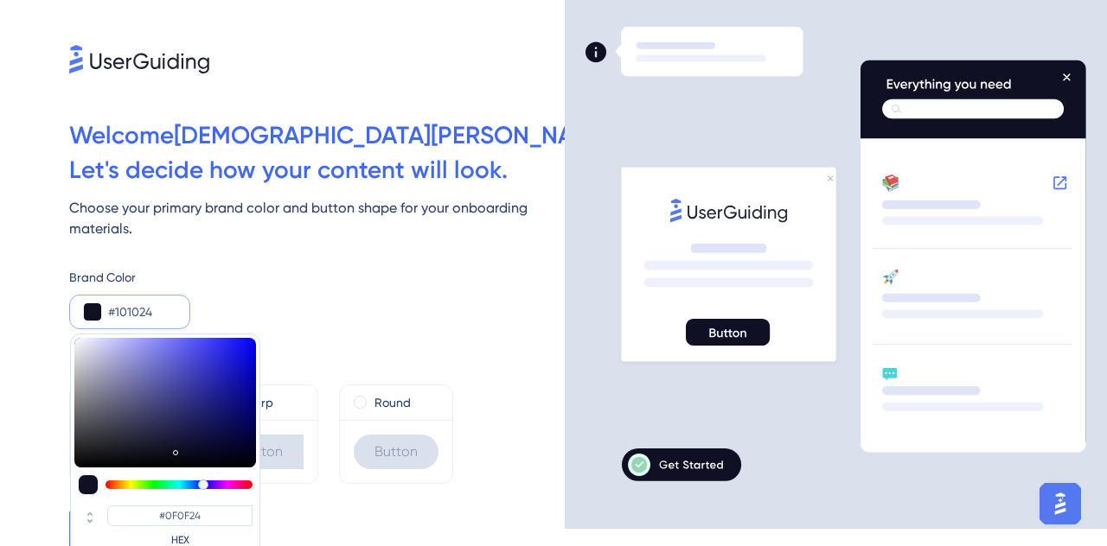
type input "#101024"
type input "#111124"
type input "#121224"
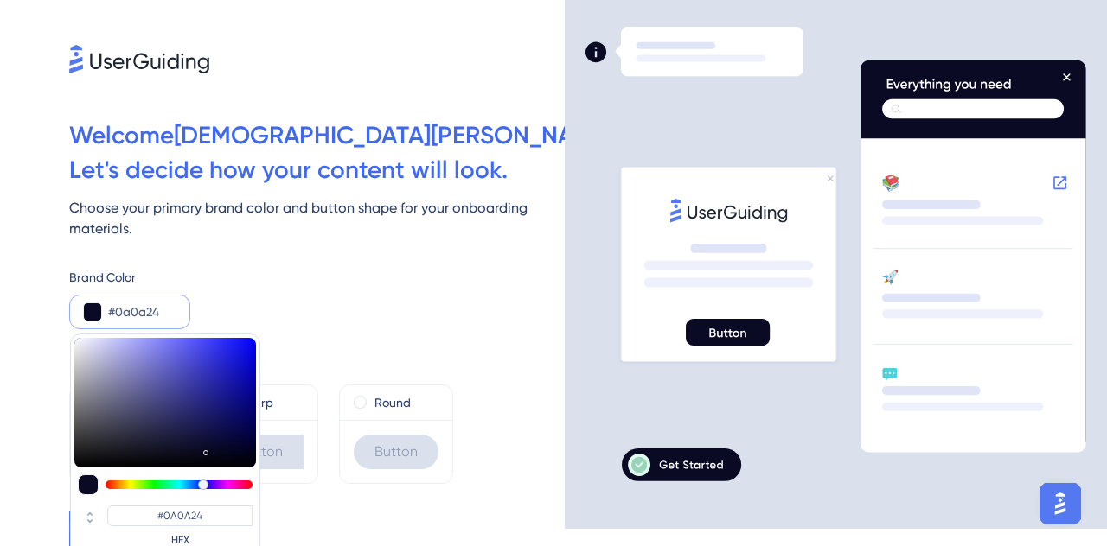
drag, startPoint x: 233, startPoint y: 448, endPoint x: 207, endPoint y: 450, distance: 26.0
click at [207, 450] on div at bounding box center [165, 403] width 182 height 130
click at [431, 336] on div "Button Shape Default Button Sharp Button Round Button" at bounding box center [316, 406] width 495 height 155
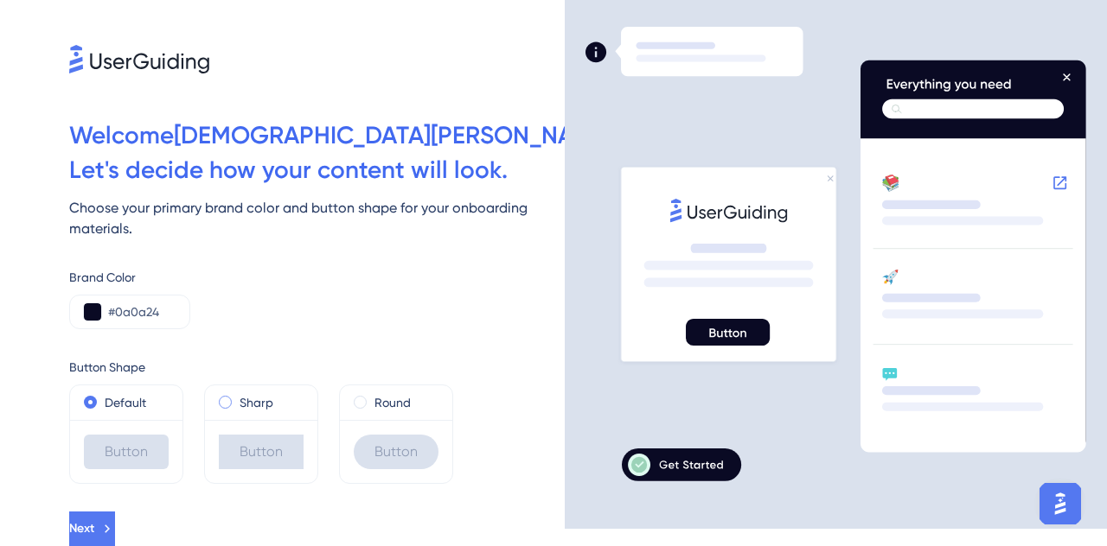
click at [292, 409] on div "Sharp" at bounding box center [261, 403] width 85 height 21
click at [401, 406] on label "Round" at bounding box center [392, 403] width 36 height 21
click at [335, 400] on div "Default Button Sharp Button Round Button" at bounding box center [316, 434] width 495 height 99
click at [115, 512] on button "Next" at bounding box center [92, 529] width 46 height 35
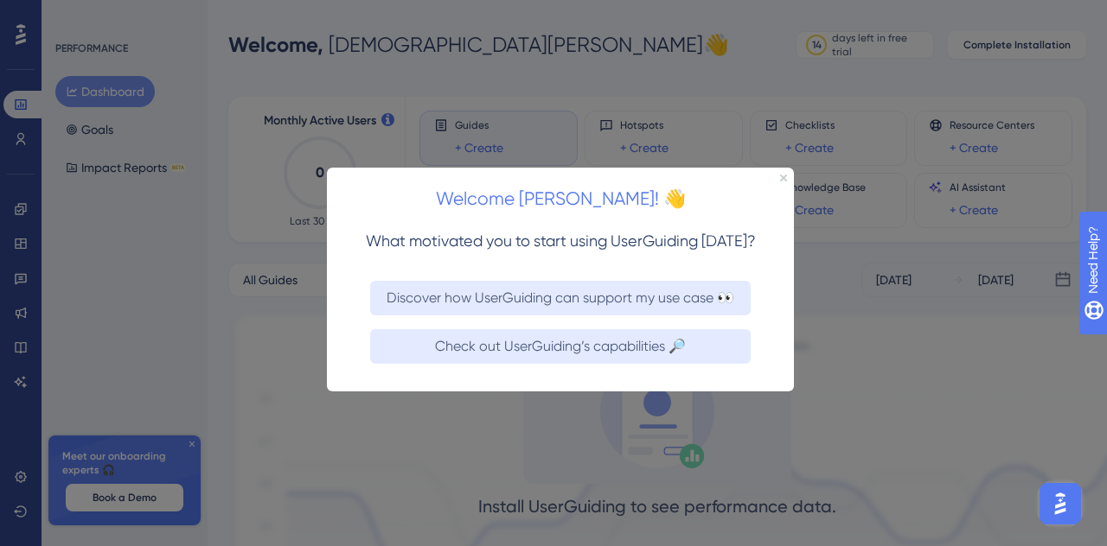
click at [993, 414] on div at bounding box center [553, 273] width 1107 height 546
click at [782, 176] on icon "Close Preview" at bounding box center [782, 177] width 7 height 7
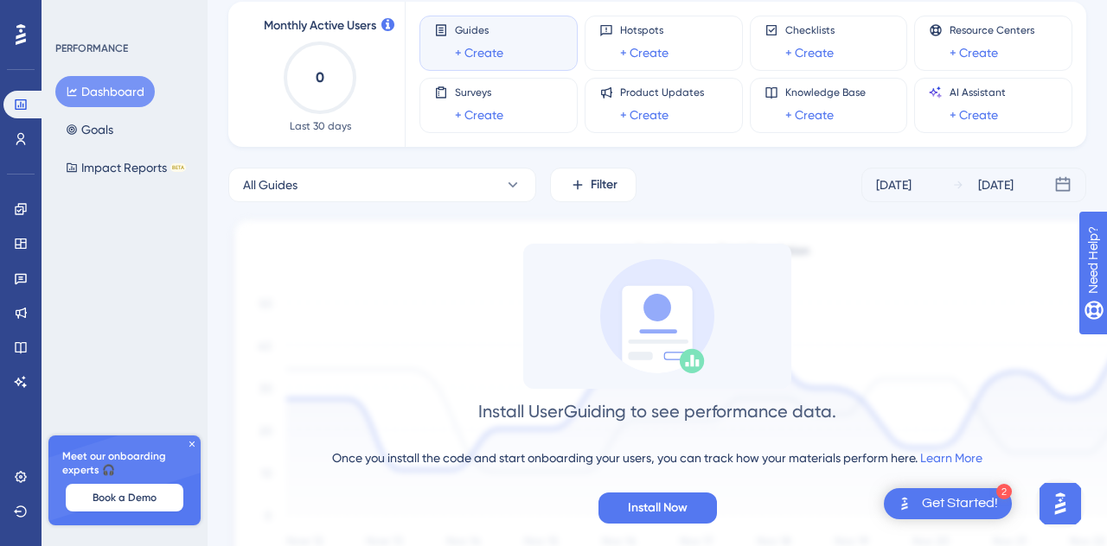
scroll to position [184, 0]
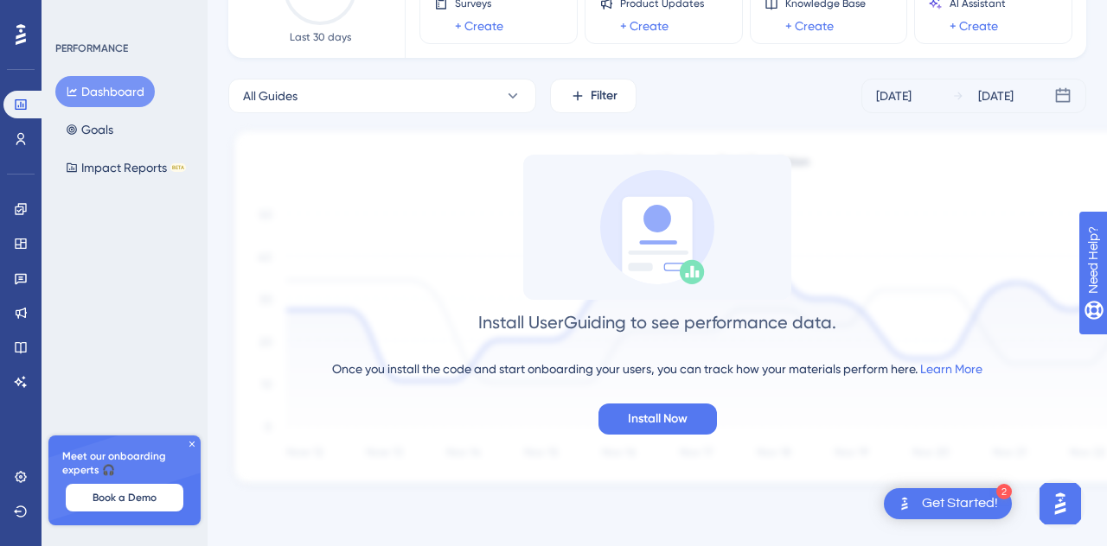
click at [26, 121] on div "Performance Users" at bounding box center [20, 122] width 35 height 62
click at [25, 138] on icon at bounding box center [21, 139] width 14 height 14
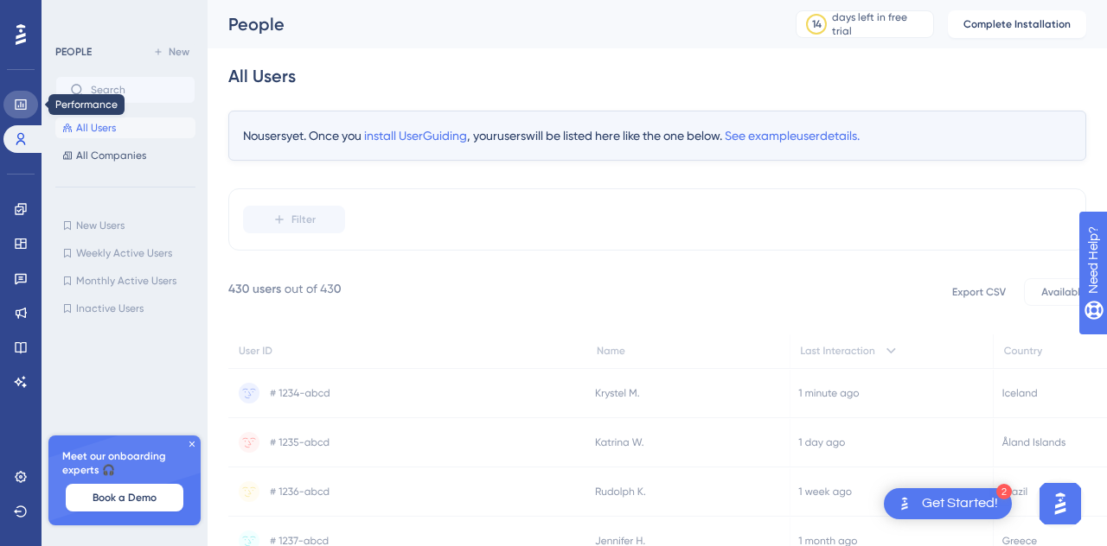
click at [25, 94] on link at bounding box center [20, 105] width 35 height 28
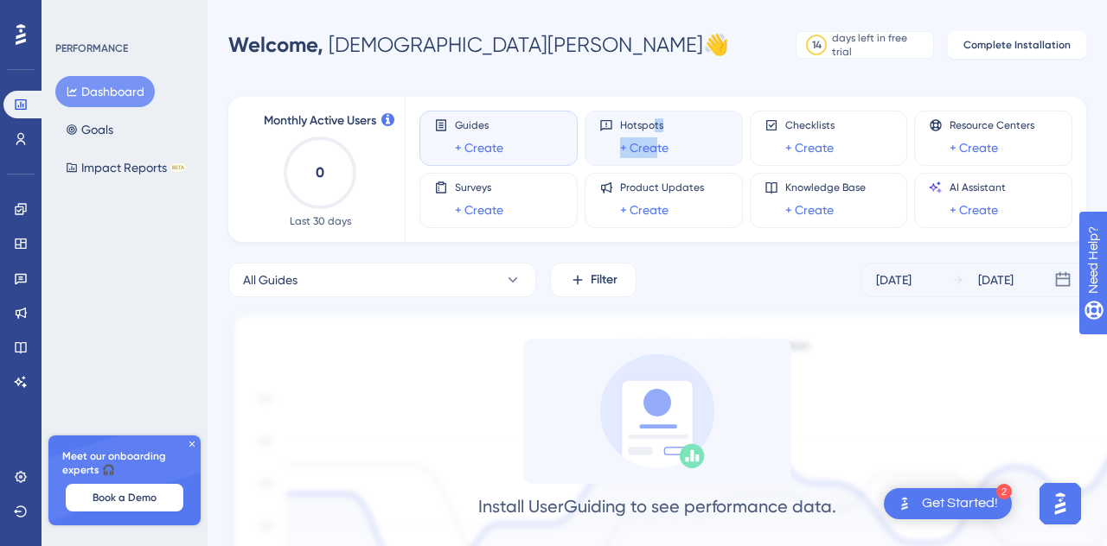
click at [654, 135] on div "Hotspots + Create" at bounding box center [644, 138] width 48 height 40
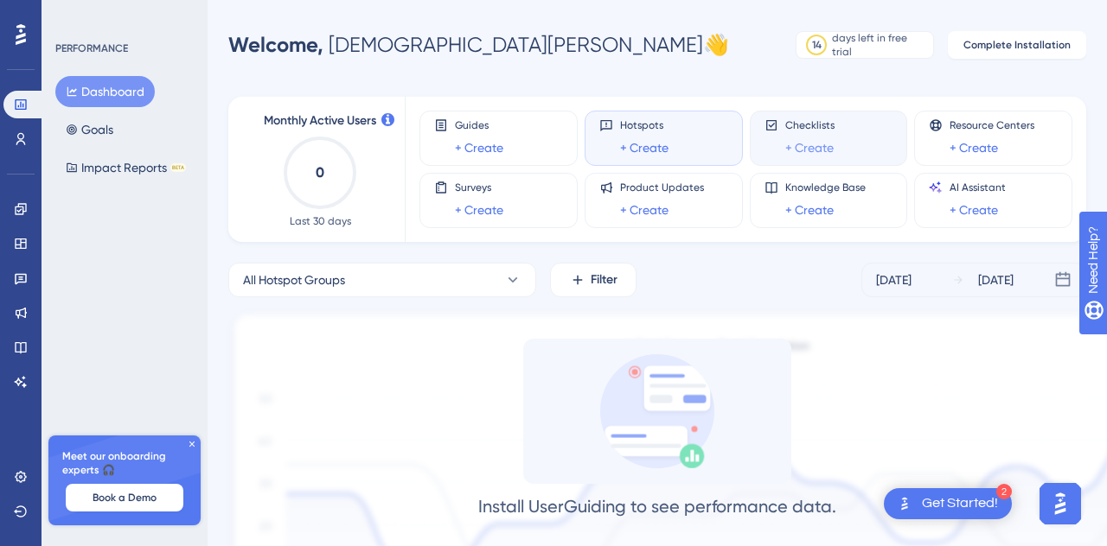
click at [818, 149] on link "+ Create" at bounding box center [809, 147] width 48 height 21
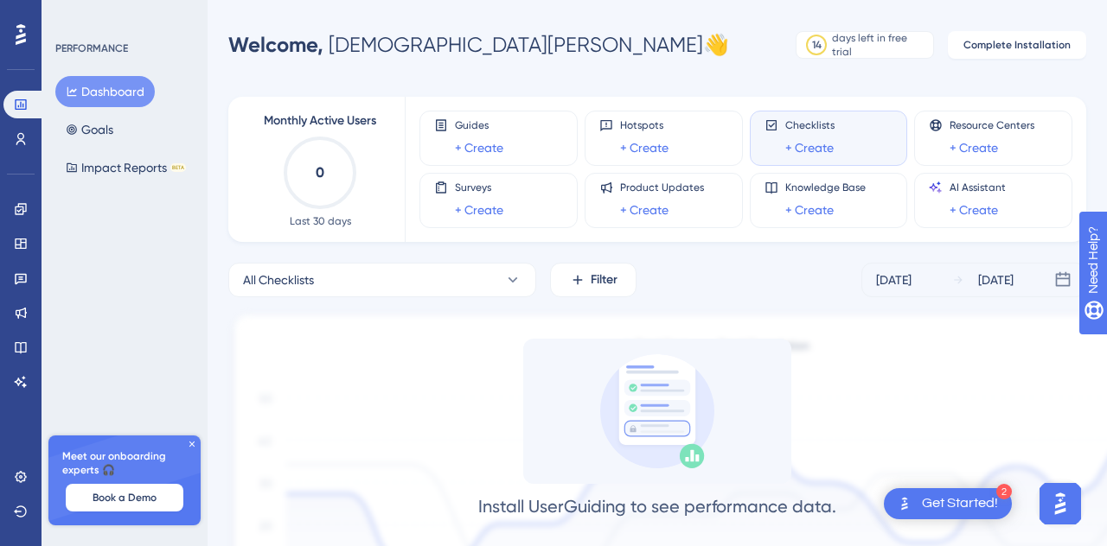
scroll to position [184, 0]
